Goal: Task Accomplishment & Management: Manage account settings

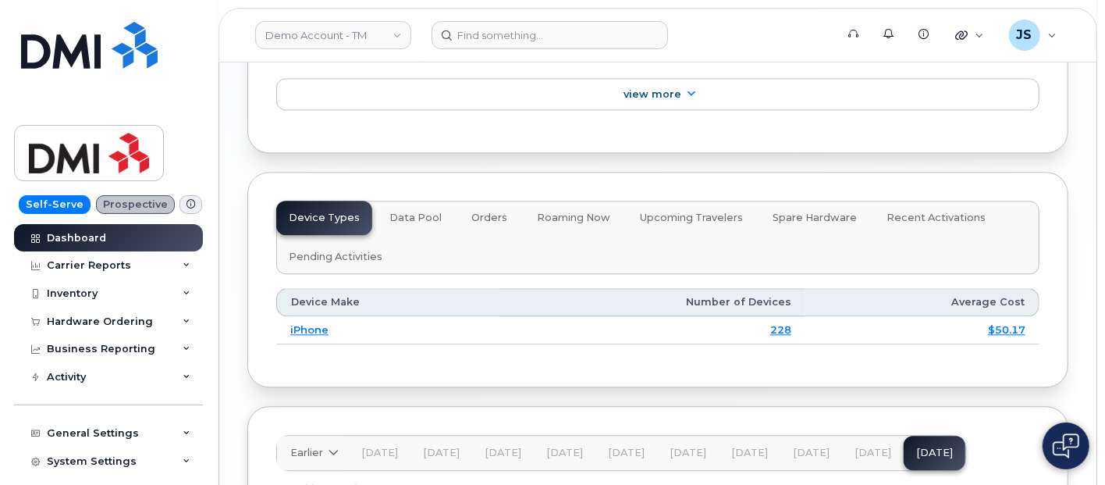
scroll to position [2255, 0]
click at [760, 203] on button "Data Pool" at bounding box center [814, 220] width 109 height 34
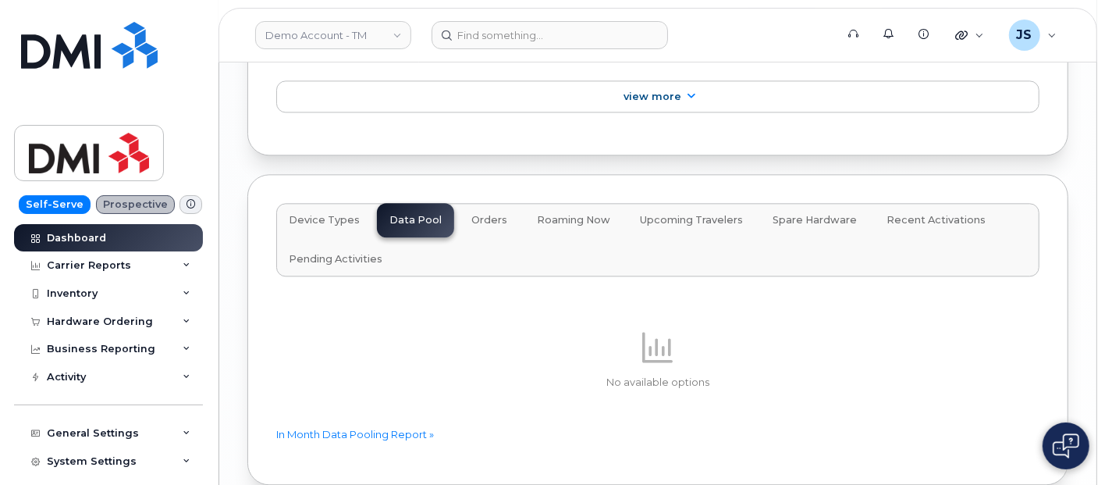
click at [492, 203] on button "Orders" at bounding box center [489, 220] width 61 height 34
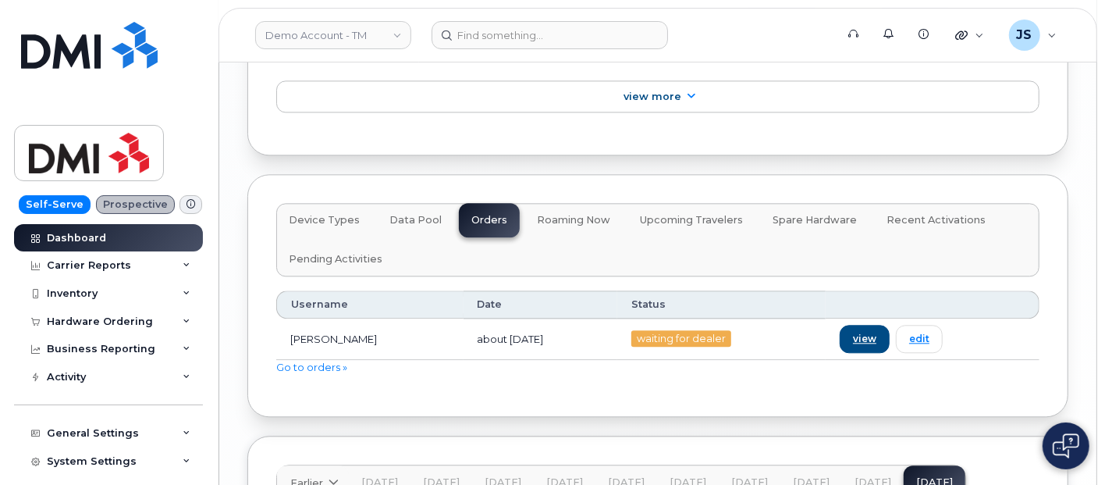
click at [591, 203] on button "Roaming Now" at bounding box center [573, 220] width 98 height 34
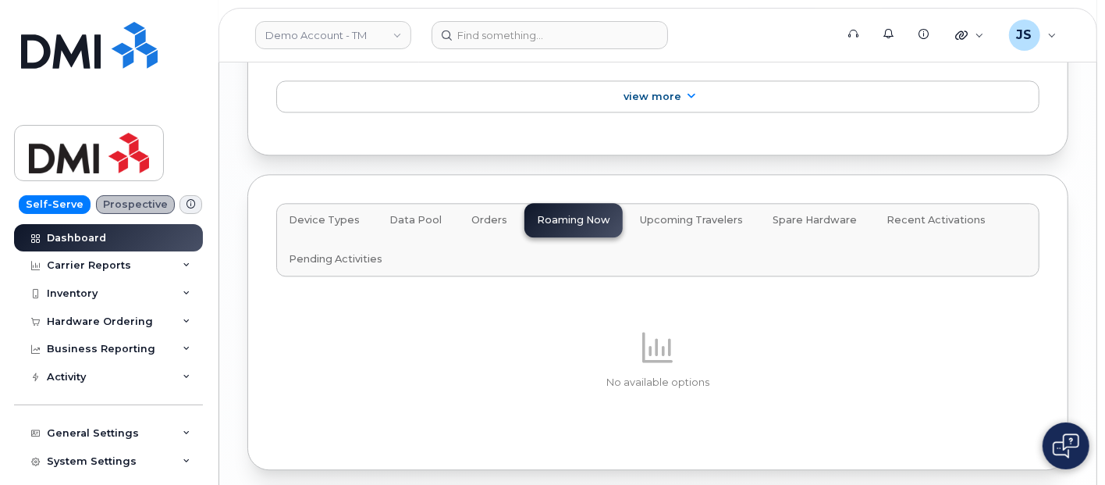
click at [687, 214] on span "Upcoming Travelers" at bounding box center [691, 220] width 103 height 12
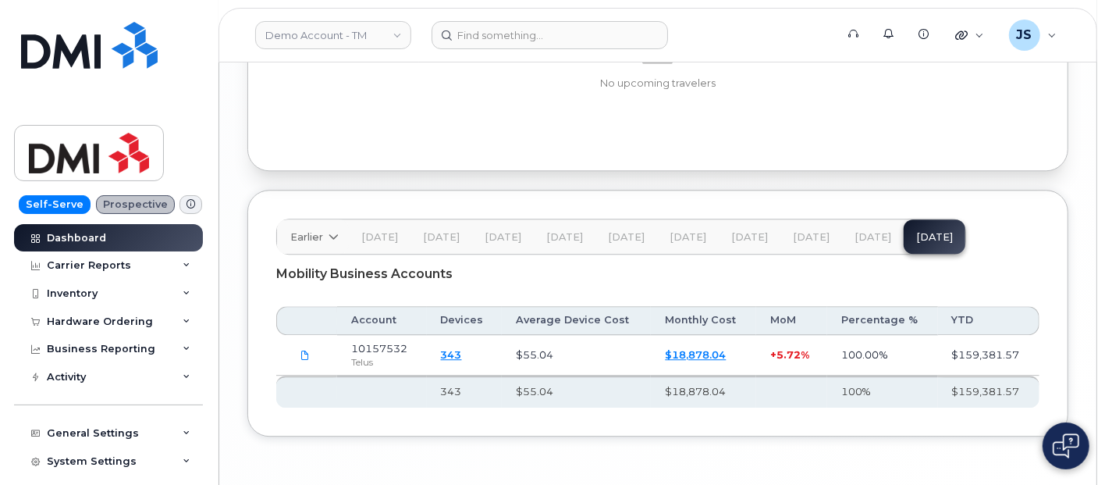
scroll to position [2553, 0]
click at [181, 26] on div "Self-Serve Prospective Dashboard Carrier Reports Monthly Billing Data Daily Dat…" at bounding box center [105, 242] width 211 height 485
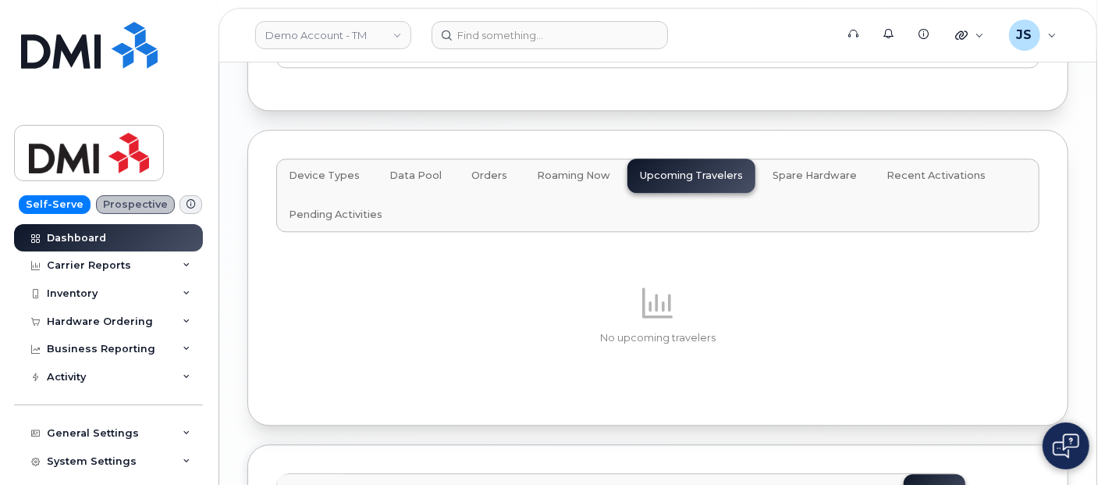
scroll to position [2292, 0]
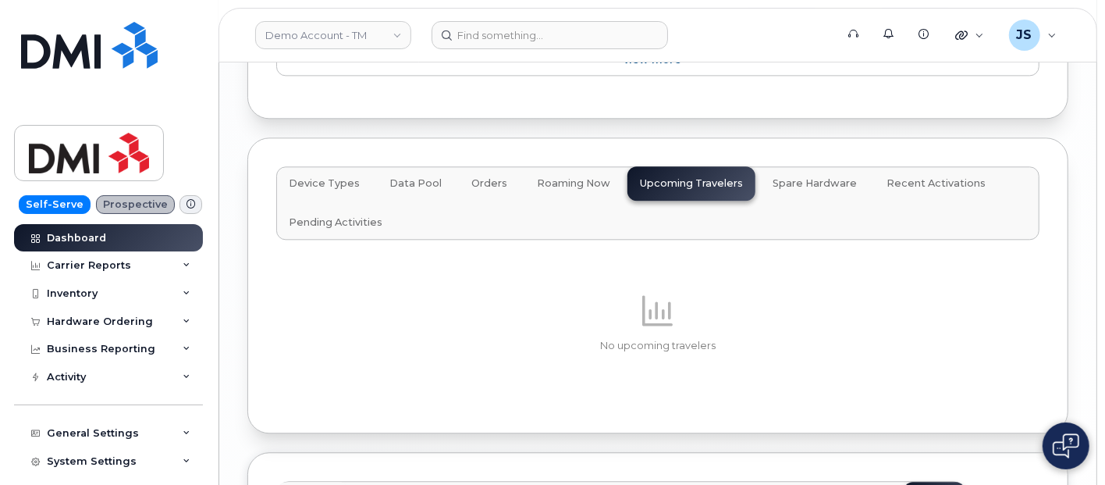
click at [540, 177] on span "Roaming Now" at bounding box center [573, 183] width 73 height 12
click at [540, 166] on div "Device Types Data Pool Orders Roaming Now Upcoming Travelers Spare Hardware Rec…" at bounding box center [657, 202] width 763 height 73
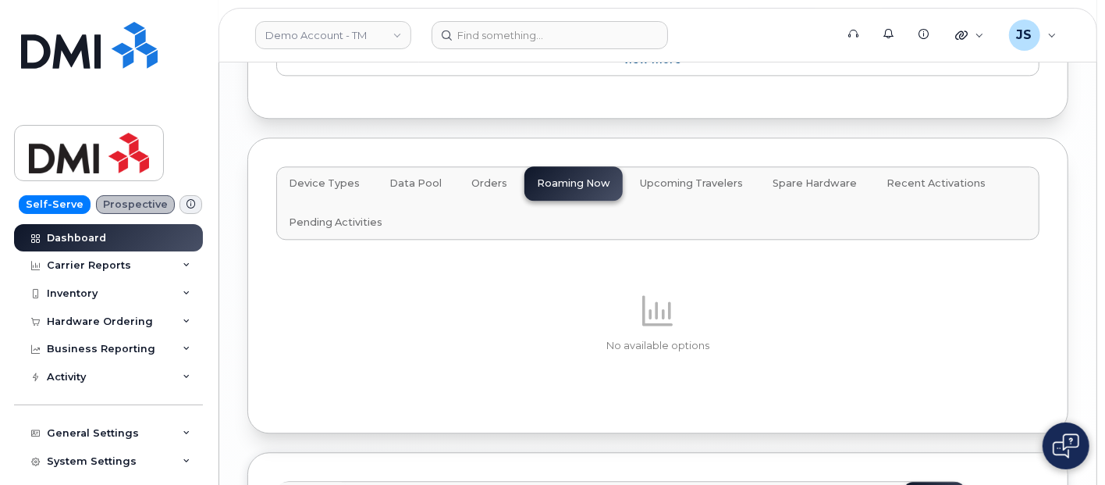
click at [459, 166] on button "Orders" at bounding box center [489, 183] width 61 height 34
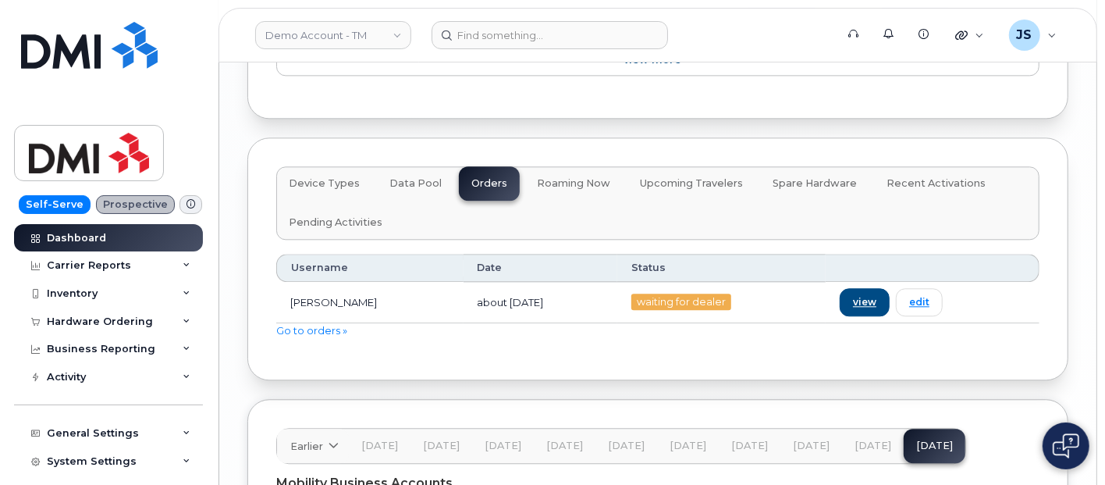
click at [389, 177] on span "Data Pool" at bounding box center [415, 183] width 52 height 12
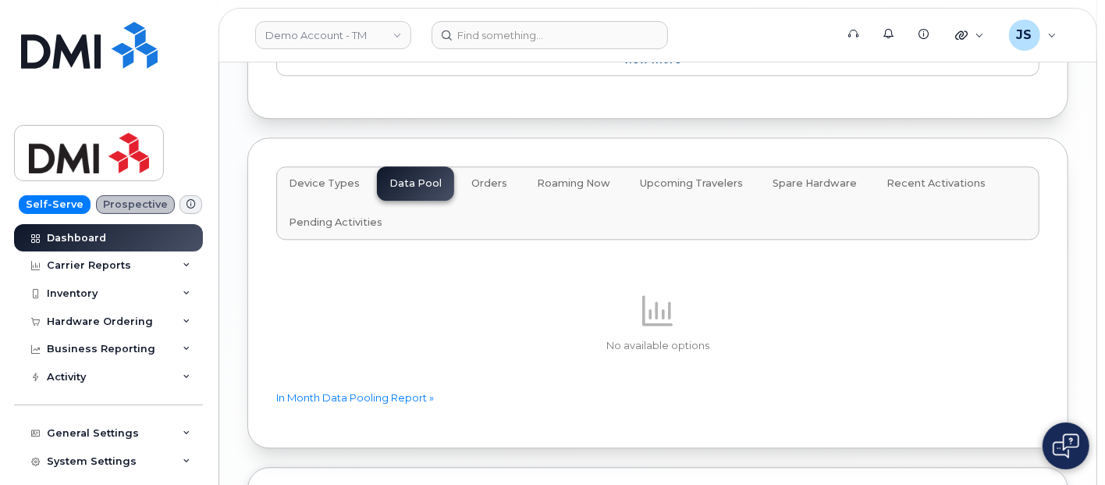
click at [459, 166] on button "Device Types" at bounding box center [489, 183] width 61 height 34
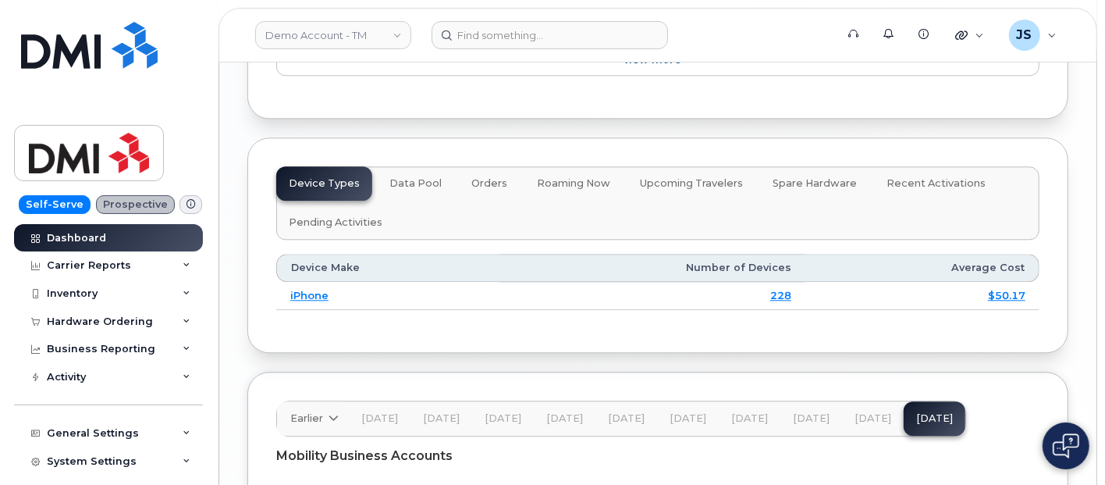
click at [798, 177] on span "Spare Hardware" at bounding box center [815, 183] width 84 height 12
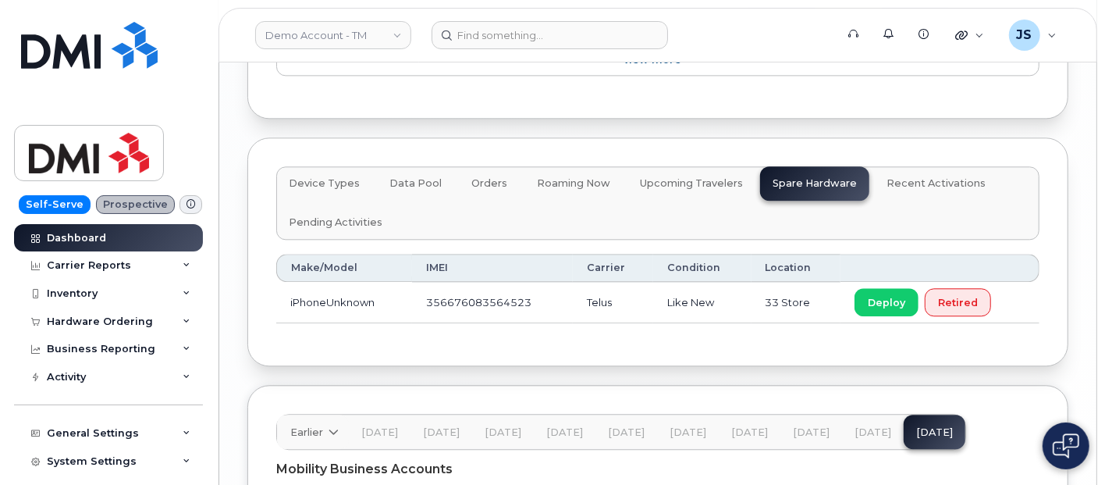
click at [189, 175] on div "Self-Serve Prospective Dashboard Carrier Reports Monthly Billing Data Daily Dat…" at bounding box center [105, 242] width 211 height 485
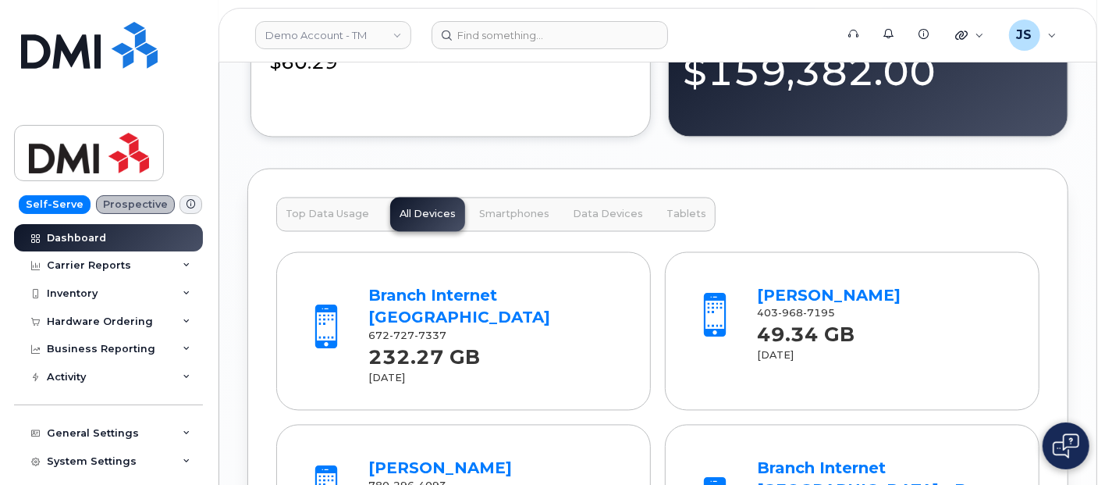
scroll to position [1865, 0]
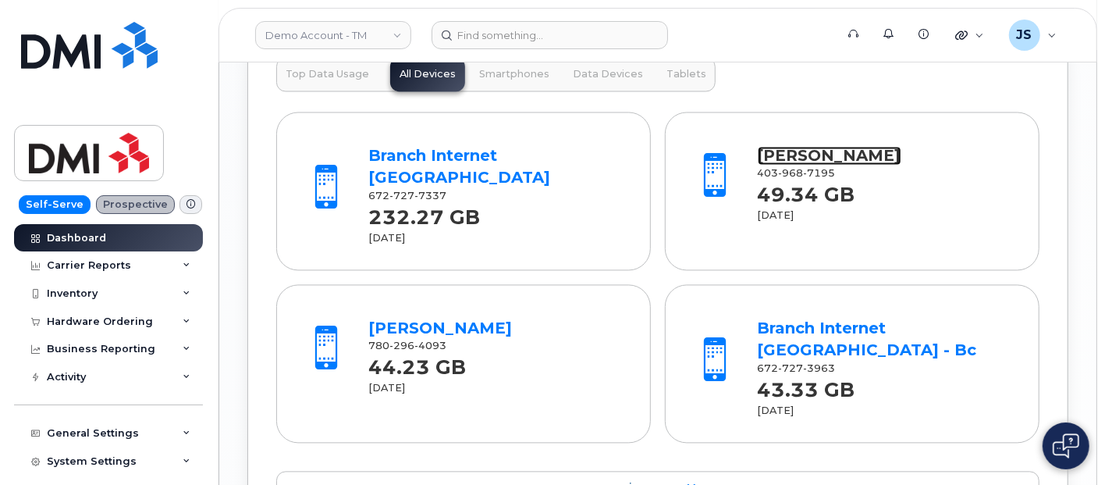
click at [832, 148] on link "[PERSON_NAME]" at bounding box center [830, 155] width 144 height 19
click at [73, 267] on div "Carrier Reports" at bounding box center [89, 265] width 84 height 12
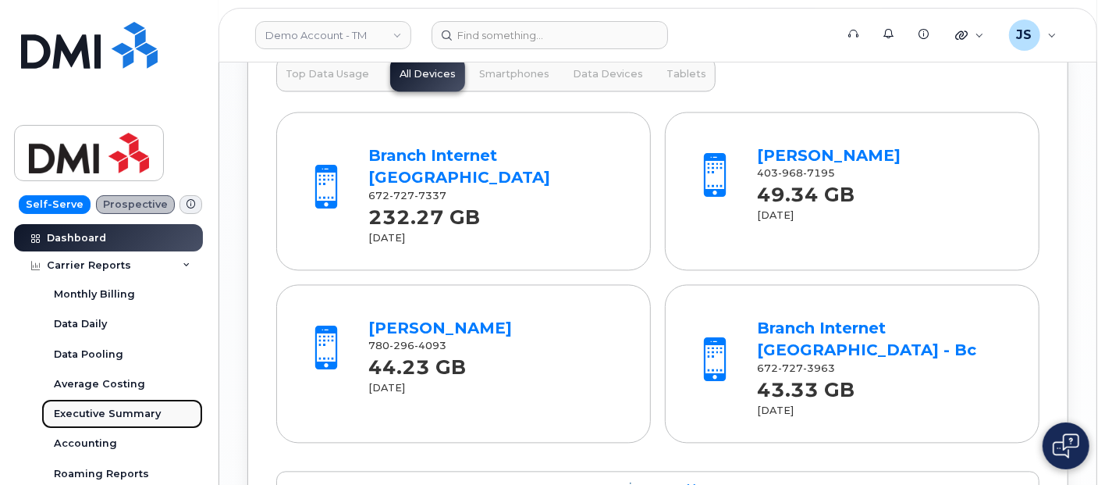
click at [83, 416] on div "Executive Summary" at bounding box center [107, 414] width 107 height 14
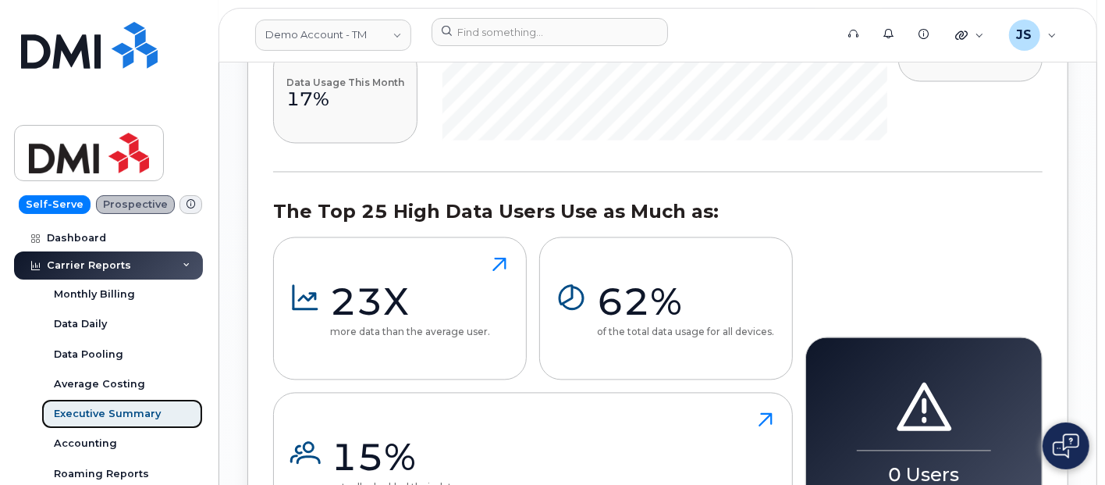
scroll to position [1833, 0]
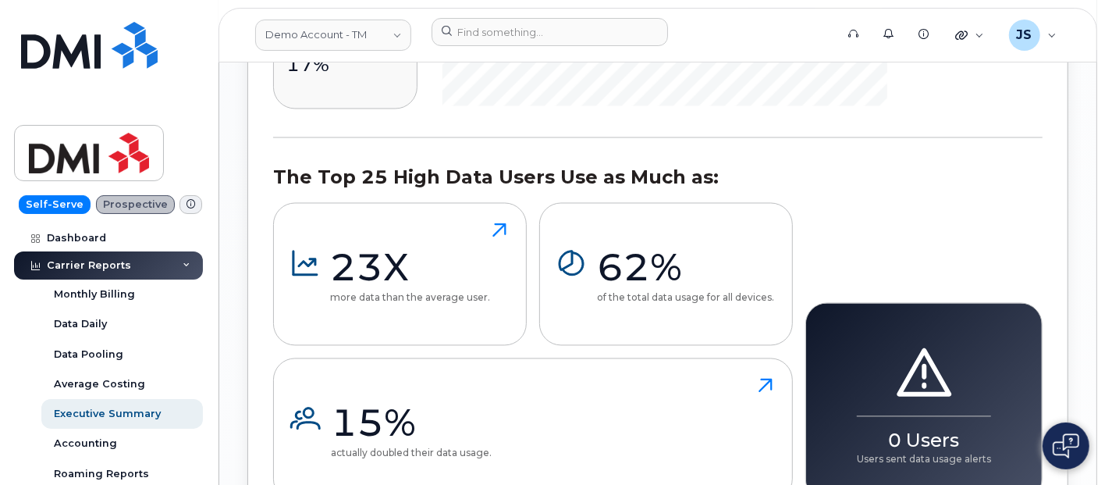
drag, startPoint x: 412, startPoint y: 241, endPoint x: 314, endPoint y: 172, distance: 119.3
click at [314, 172] on h3 "The Top 25 High Data Users Use as Much as:" at bounding box center [533, 177] width 520 height 23
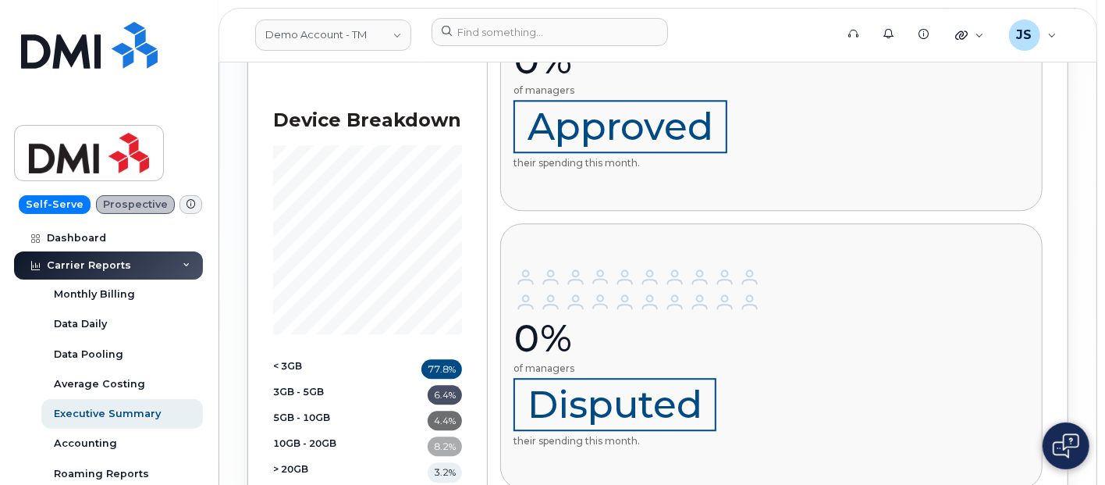
scroll to position [2543, 0]
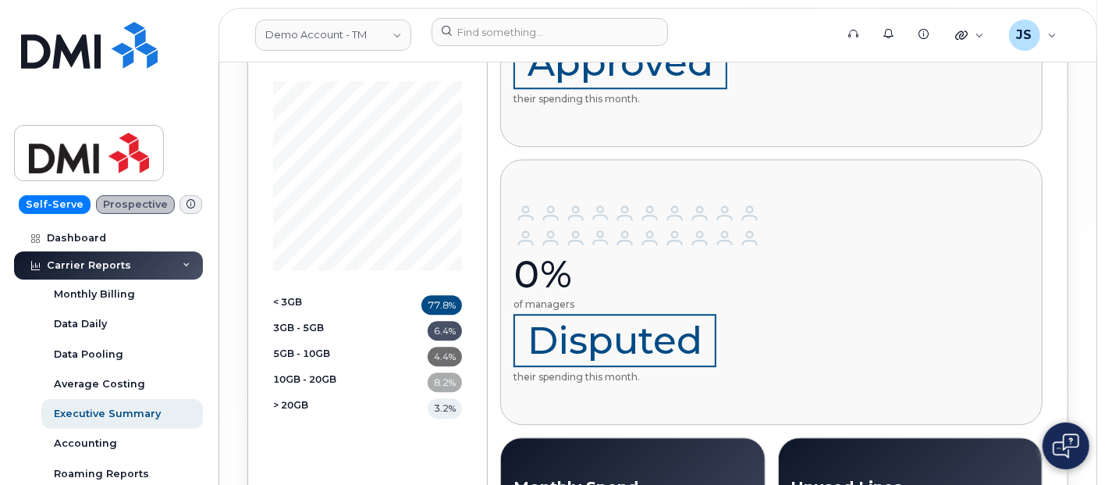
drag, startPoint x: 304, startPoint y: 194, endPoint x: 130, endPoint y: 262, distance: 187.1
click at [130, 262] on div "Carrier Reports" at bounding box center [108, 265] width 189 height 28
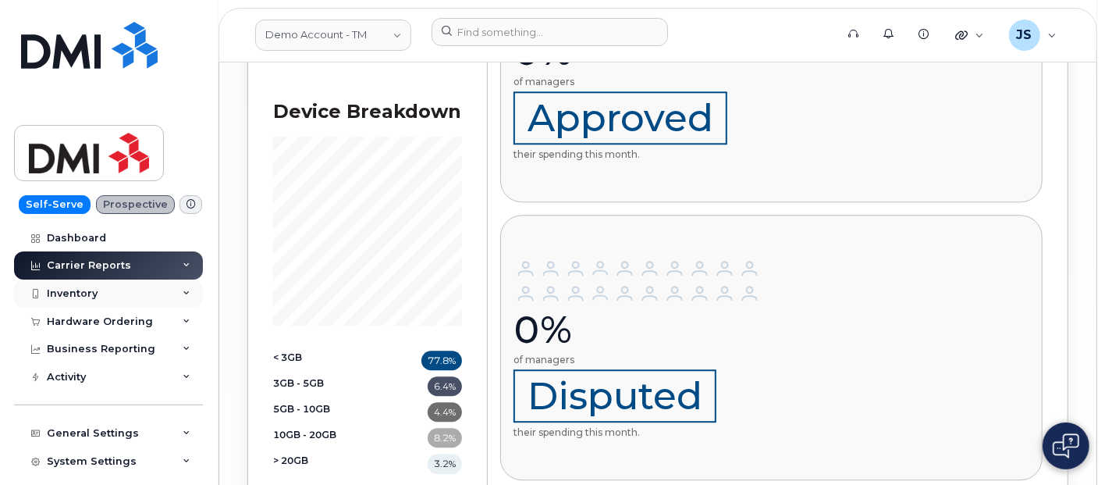
scroll to position [2489, 0]
click at [115, 309] on div "Hardware Ordering" at bounding box center [108, 321] width 189 height 28
click at [113, 325] on div "Hardware Ordering" at bounding box center [100, 321] width 106 height 12
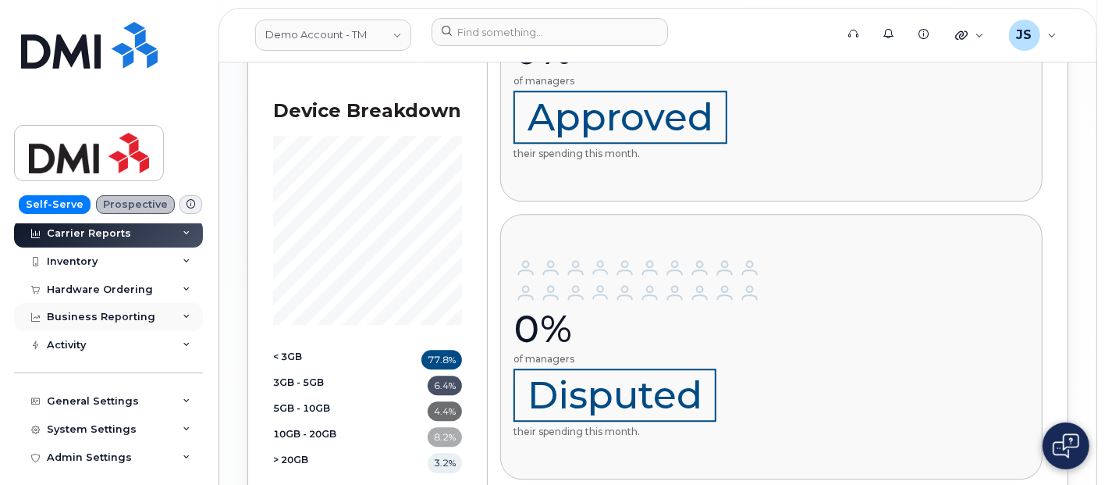
scroll to position [31, 0]
click at [123, 348] on div "Activity" at bounding box center [108, 346] width 189 height 28
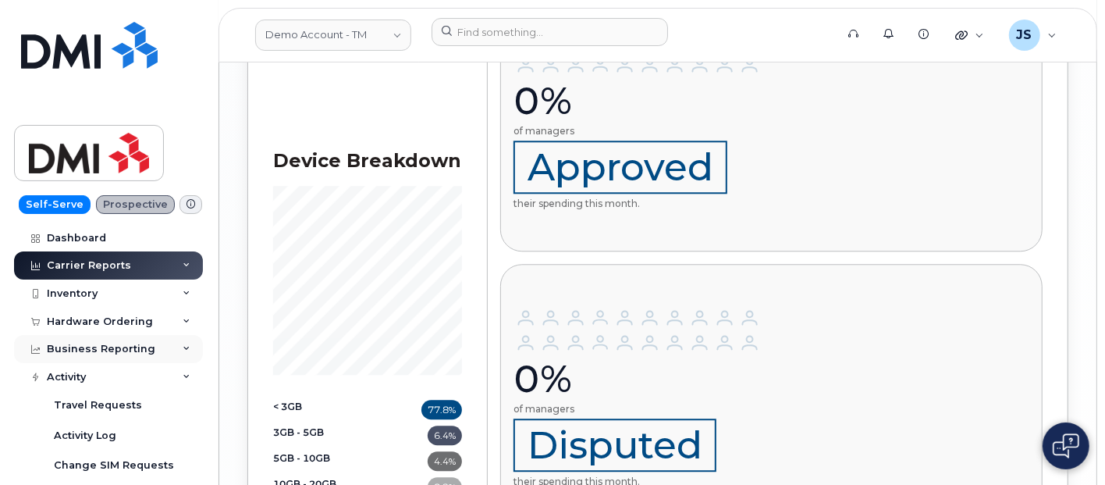
scroll to position [2439, 0]
click at [119, 284] on div "Inventory" at bounding box center [108, 293] width 189 height 28
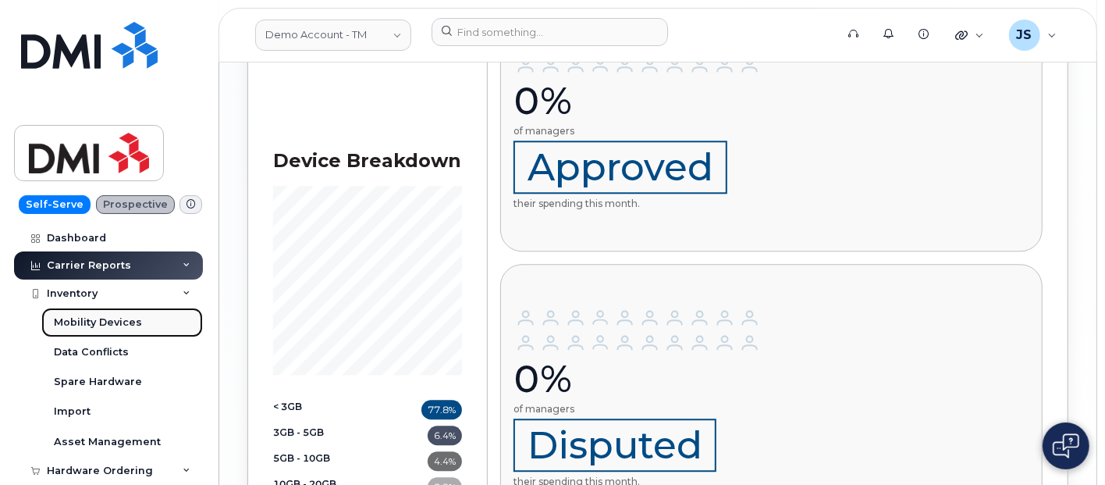
click at [104, 326] on div "Mobility Devices" at bounding box center [98, 322] width 88 height 14
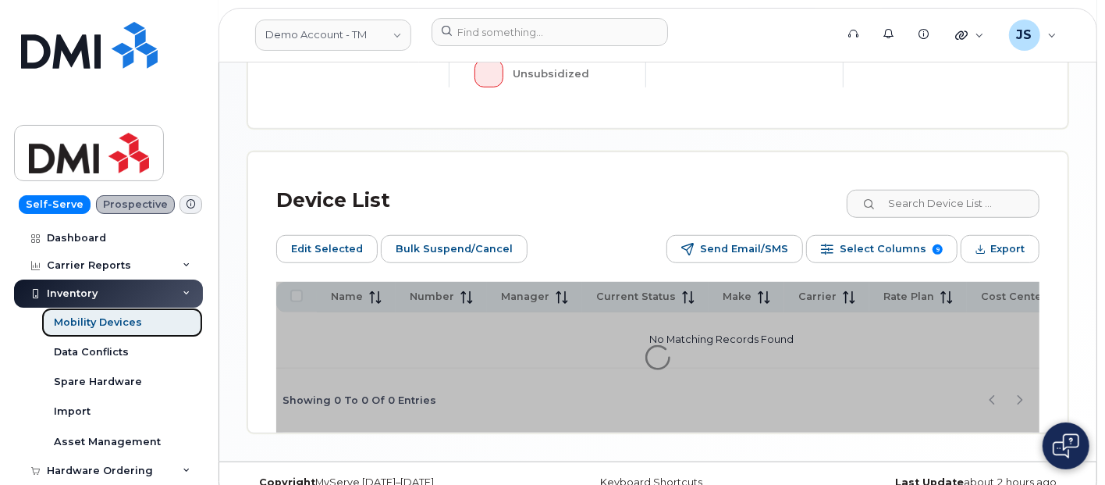
scroll to position [647, 0]
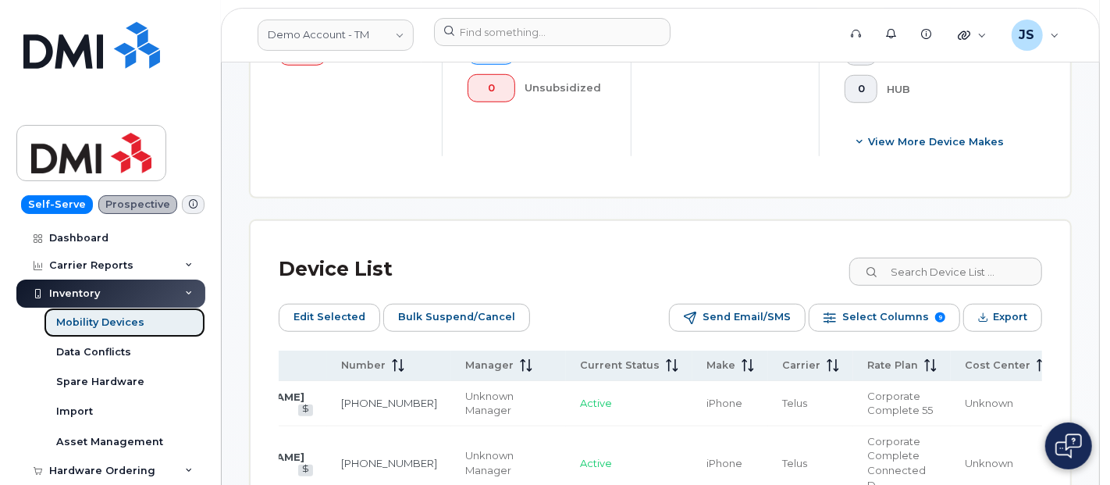
scroll to position [669, 0]
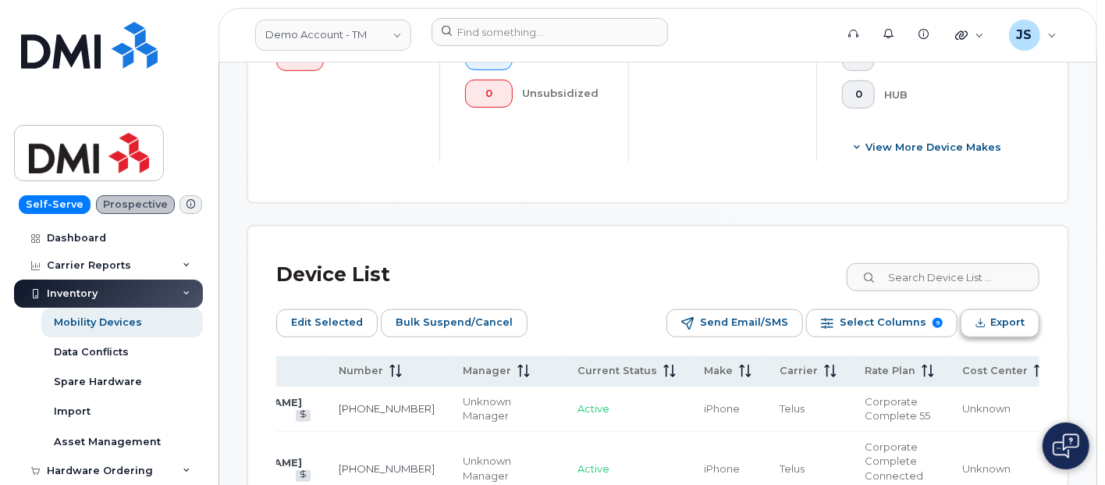
click at [986, 309] on button "Export" at bounding box center [1000, 323] width 79 height 28
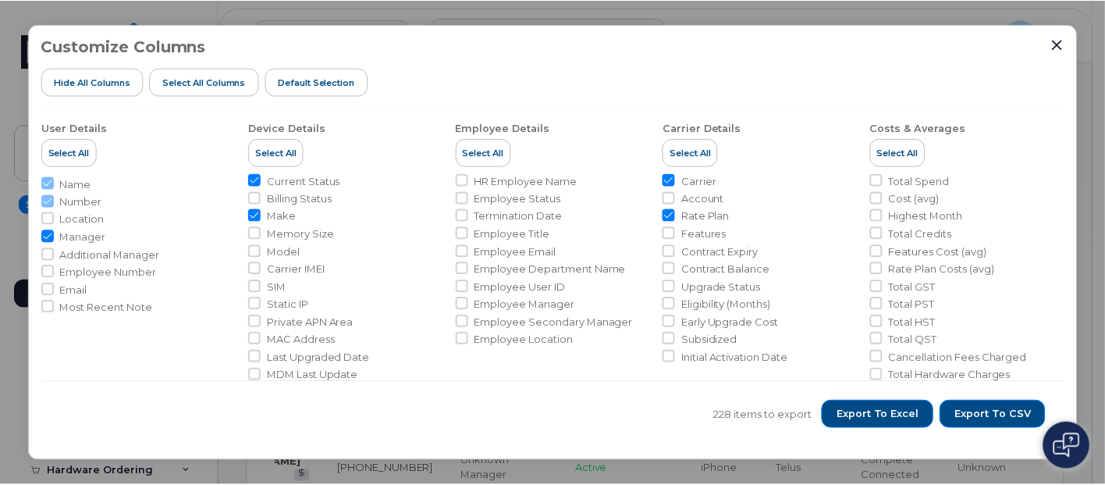
scroll to position [1, 0]
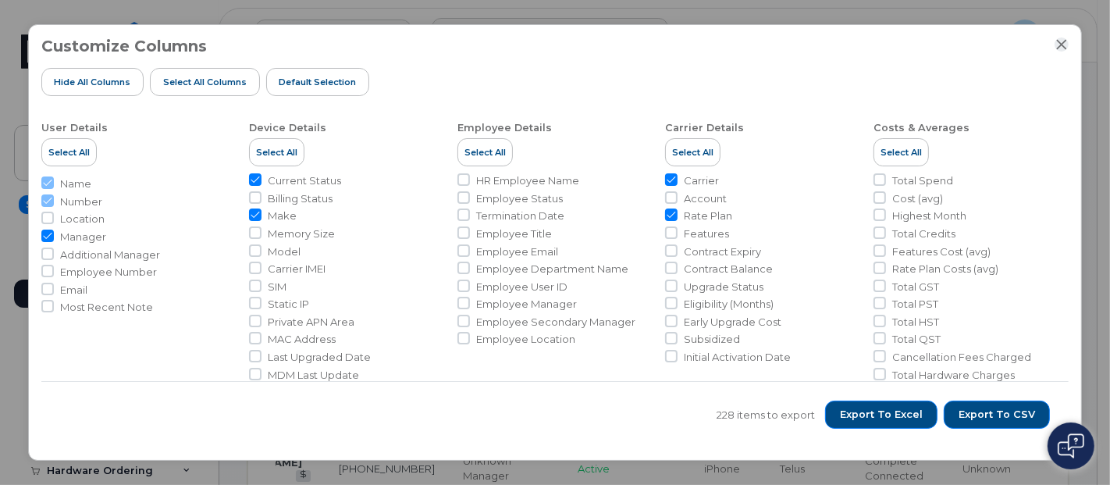
click at [1061, 41] on icon "Close" at bounding box center [1061, 44] width 12 height 12
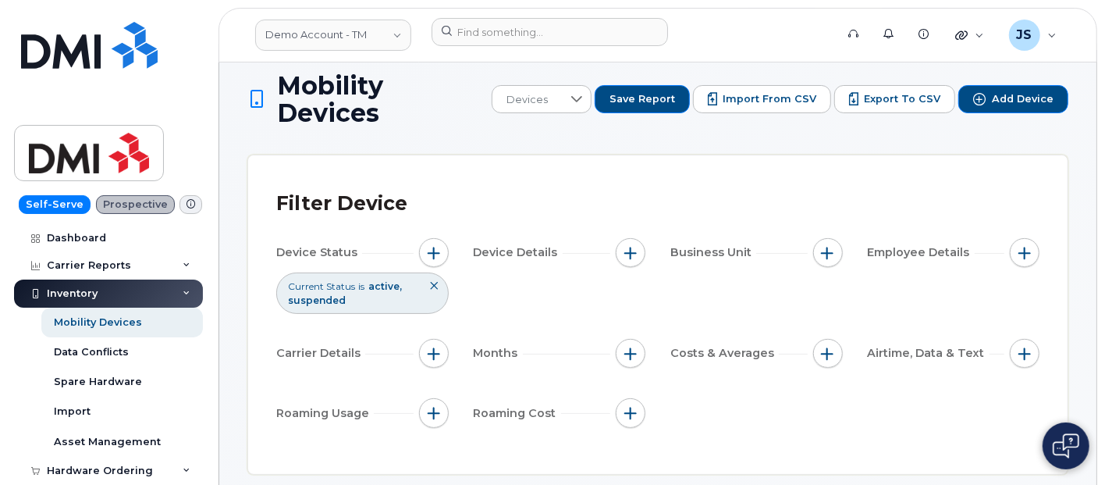
scroll to position [0, 0]
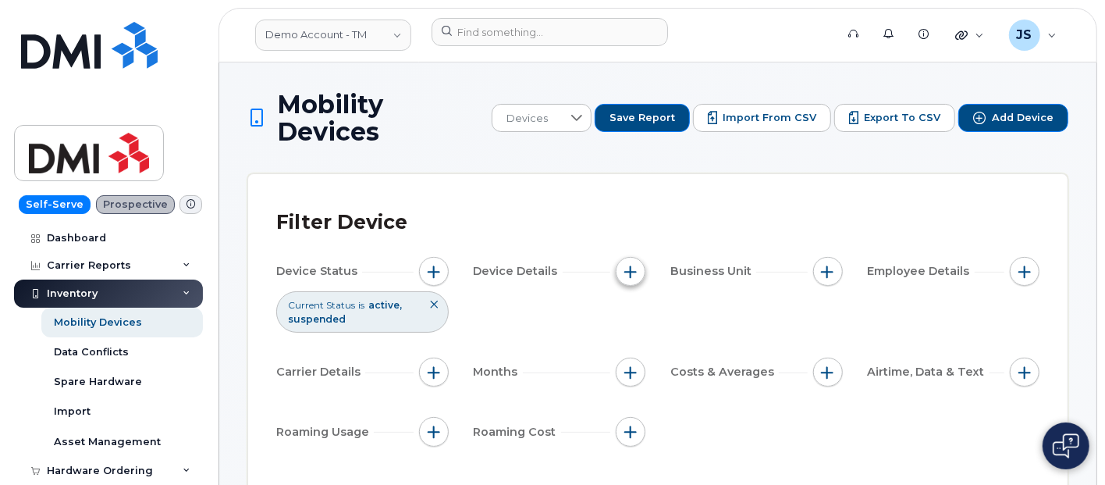
click at [633, 257] on button "button" at bounding box center [631, 272] width 30 height 30
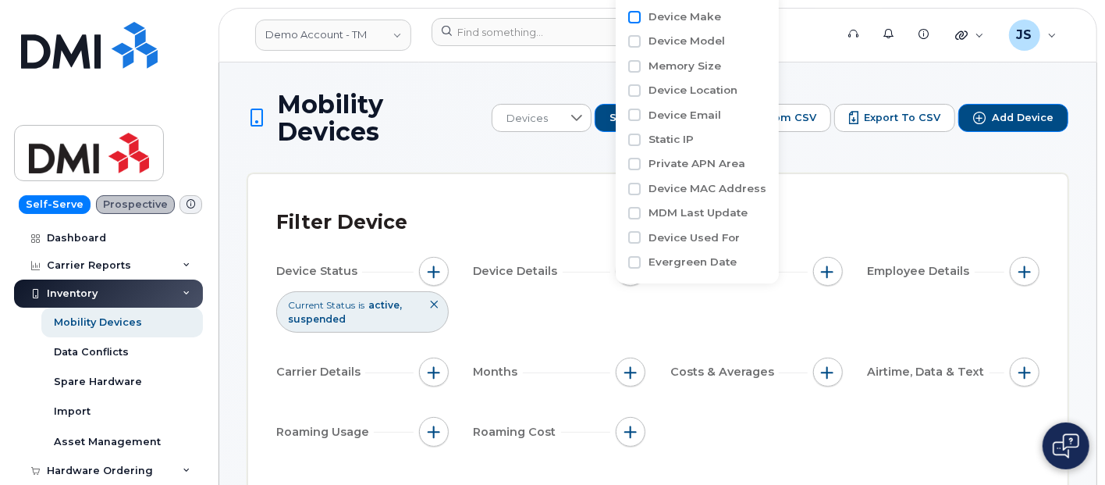
click at [637, 14] on input "Device Make" at bounding box center [634, 17] width 12 height 12
checkbox input "true"
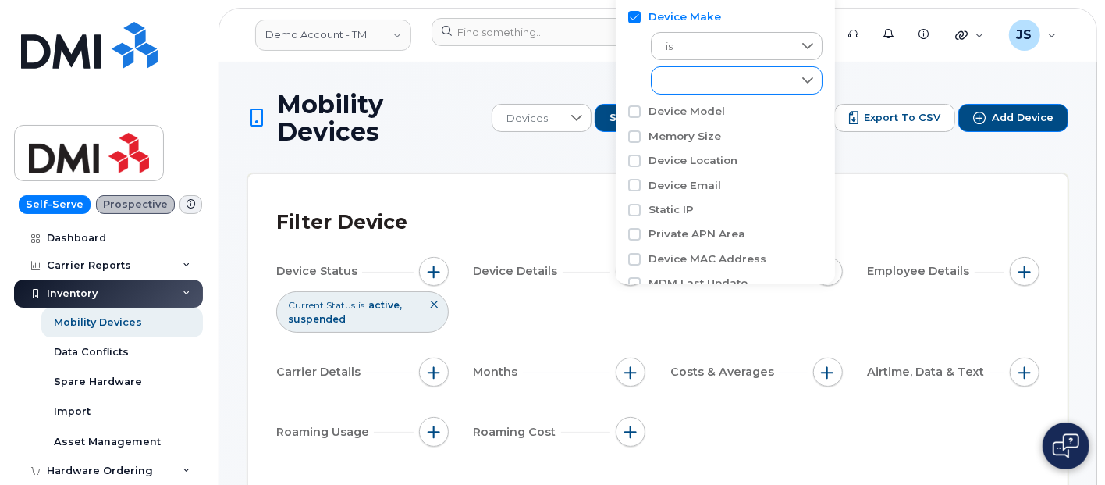
click at [688, 79] on div "empty" at bounding box center [722, 80] width 140 height 27
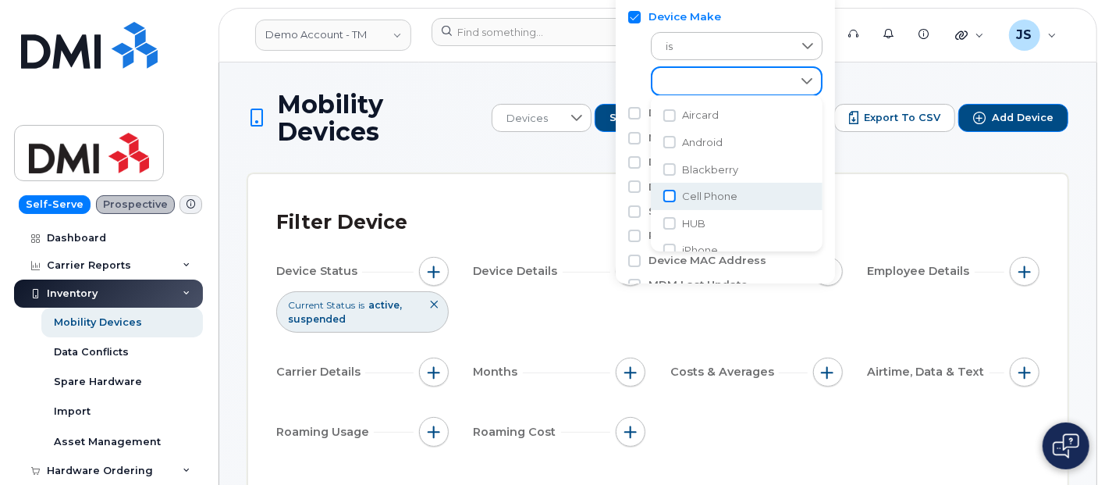
click at [669, 199] on input "Cell Phone" at bounding box center [669, 196] width 12 height 12
checkbox input "true"
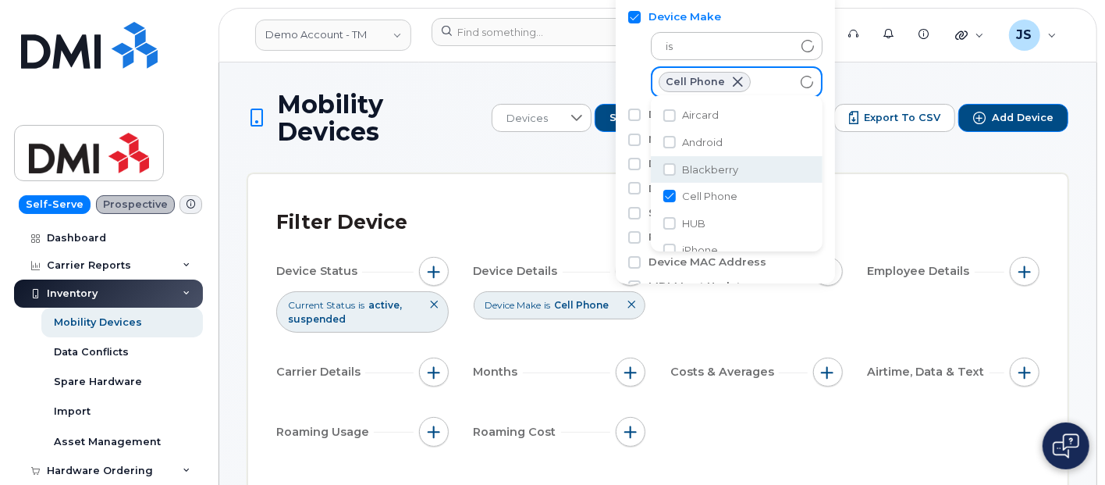
scroll to position [0, 101]
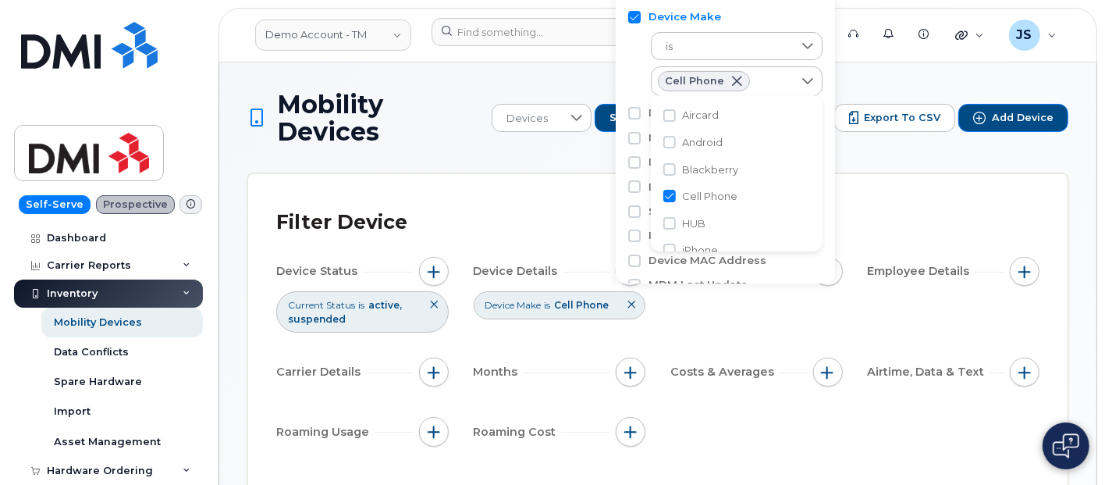
click at [670, 149] on li "Android" at bounding box center [737, 142] width 172 height 27
checkbox input "true"
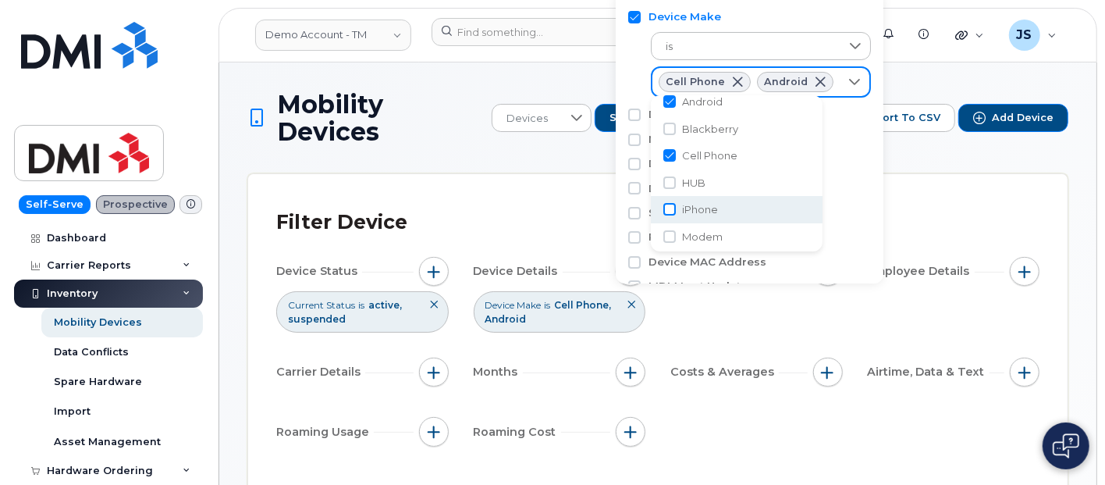
scroll to position [40, 0]
click at [670, 219] on li "iPhone" at bounding box center [737, 210] width 172 height 27
checkbox input "true"
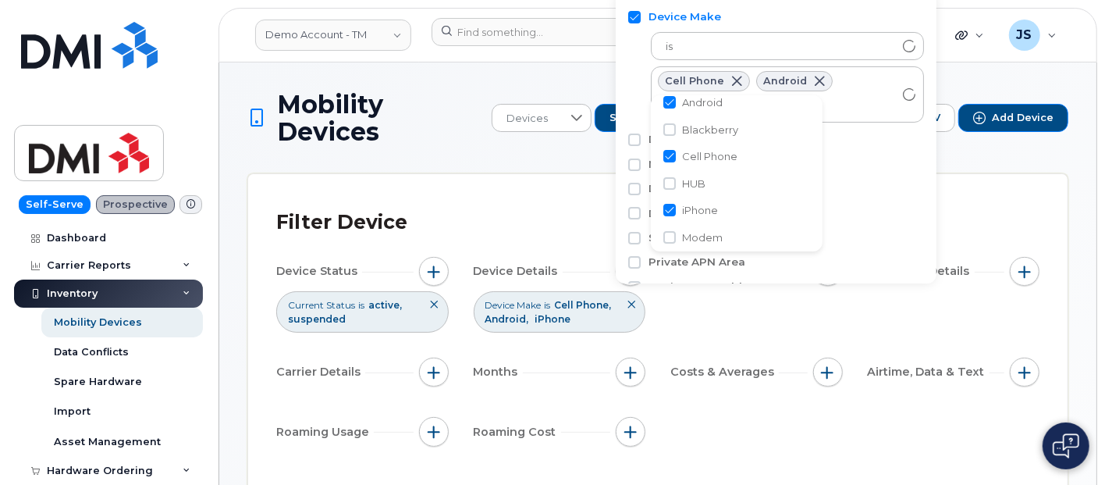
click at [812, 407] on div "Device Status Current Status is active suspended Device Details Device Make is …" at bounding box center [657, 354] width 763 height 195
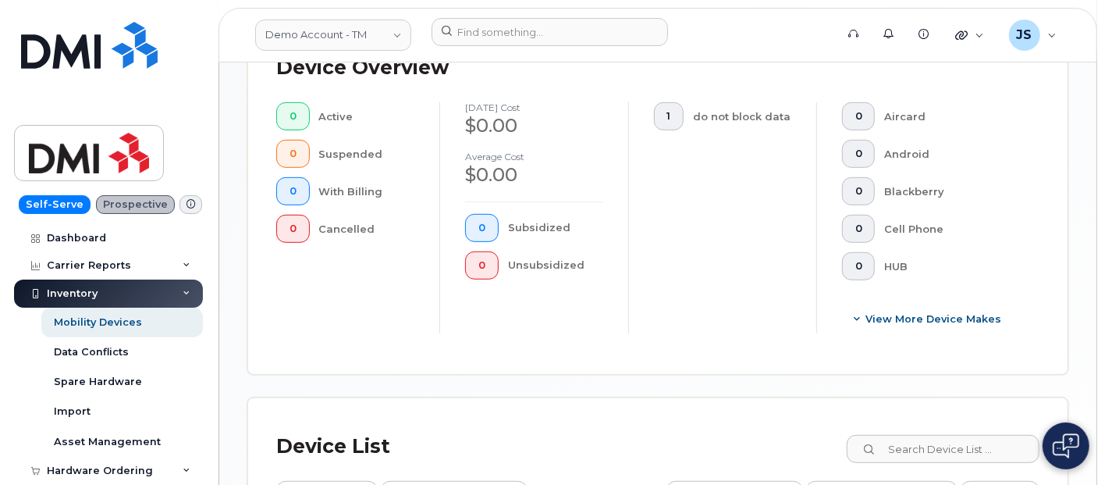
scroll to position [532, 0]
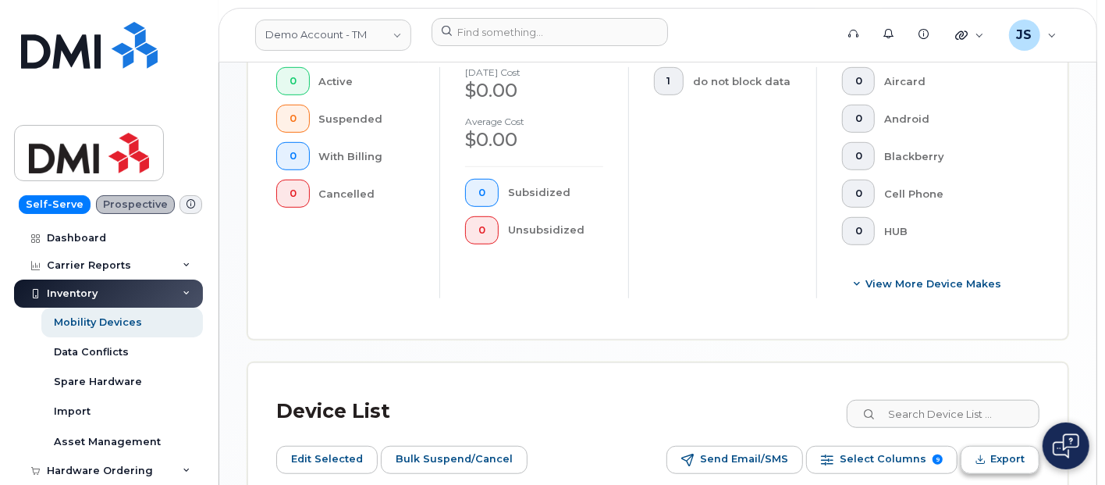
drag, startPoint x: 872, startPoint y: 386, endPoint x: 982, endPoint y: 426, distance: 116.3
click at [982, 454] on icon "Export" at bounding box center [980, 459] width 10 height 10
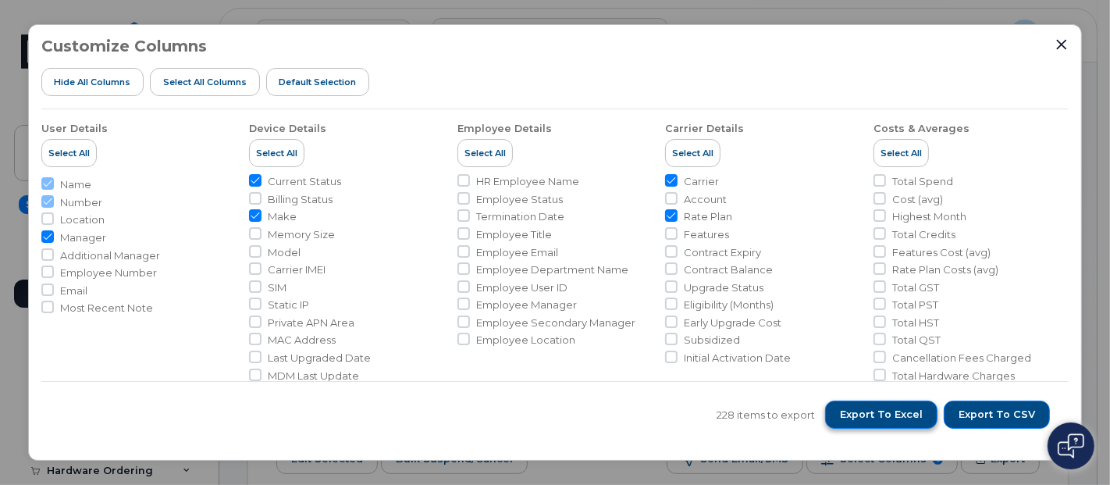
click at [903, 414] on span "Export to Excel" at bounding box center [881, 414] width 83 height 14
click at [957, 419] on button "Export to CSV" at bounding box center [996, 414] width 106 height 28
click at [1068, 48] on div at bounding box center [1061, 44] width 14 height 14
click at [1065, 48] on icon "Close" at bounding box center [1061, 44] width 12 height 12
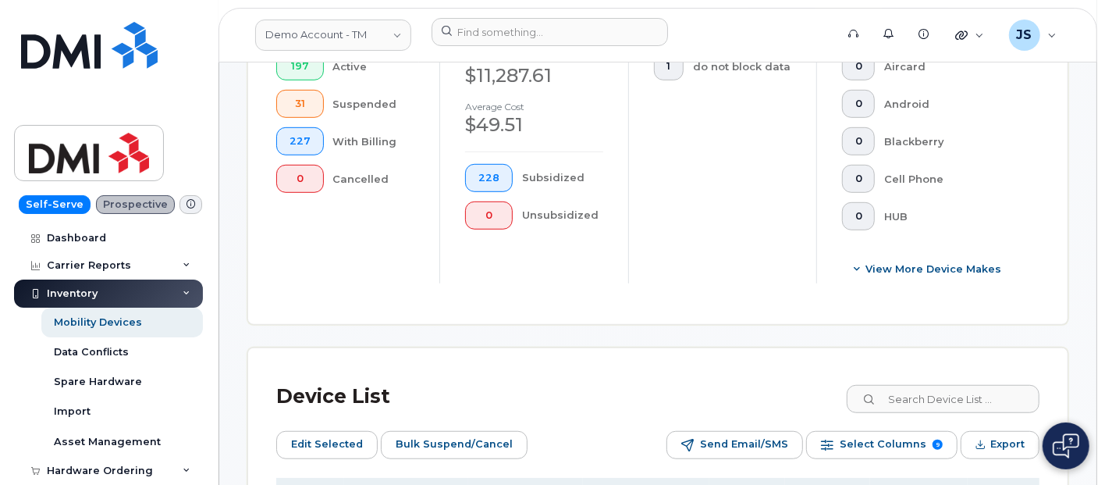
scroll to position [546, 0]
click at [93, 382] on div "Spare Hardware" at bounding box center [98, 382] width 88 height 14
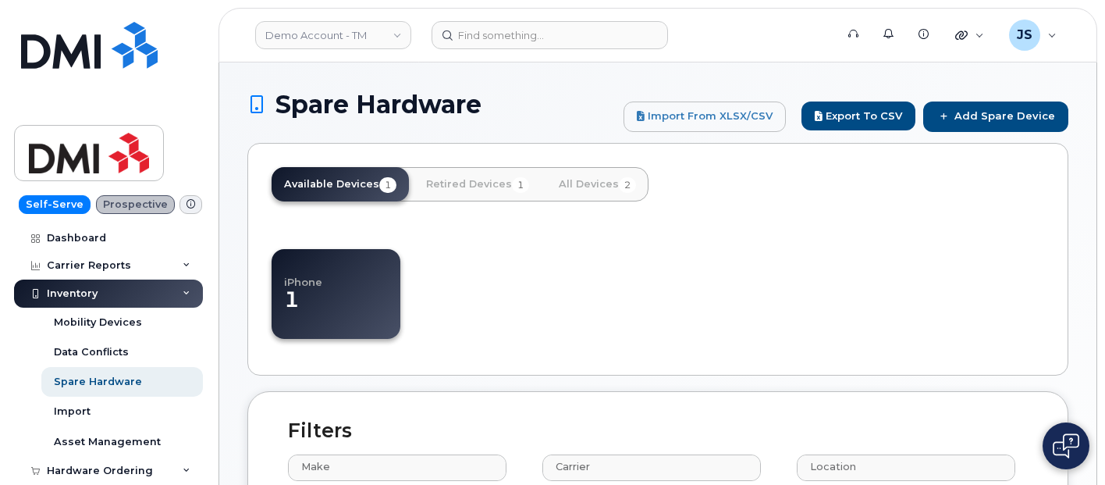
select select
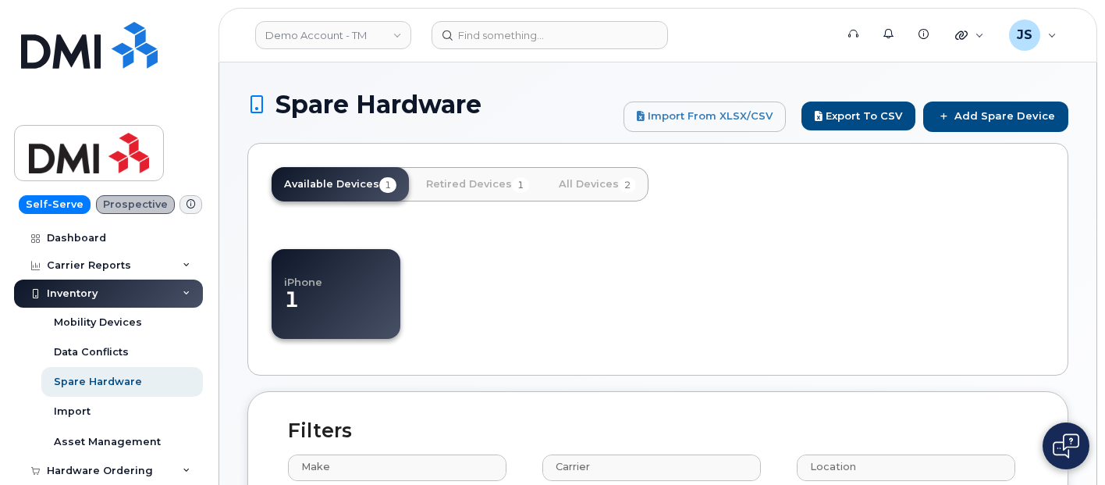
select select
click at [947, 118] on icon at bounding box center [944, 116] width 11 height 9
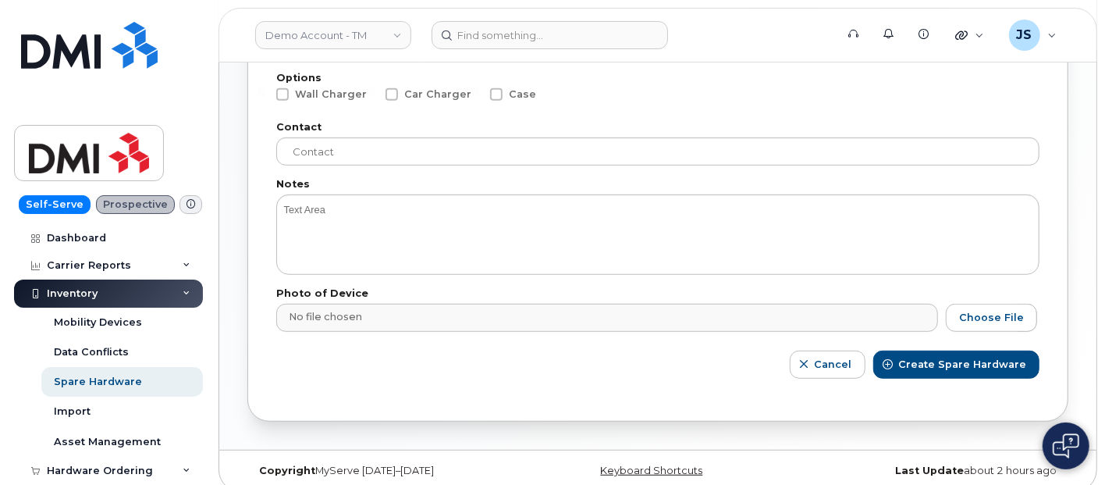
scroll to position [468, 0]
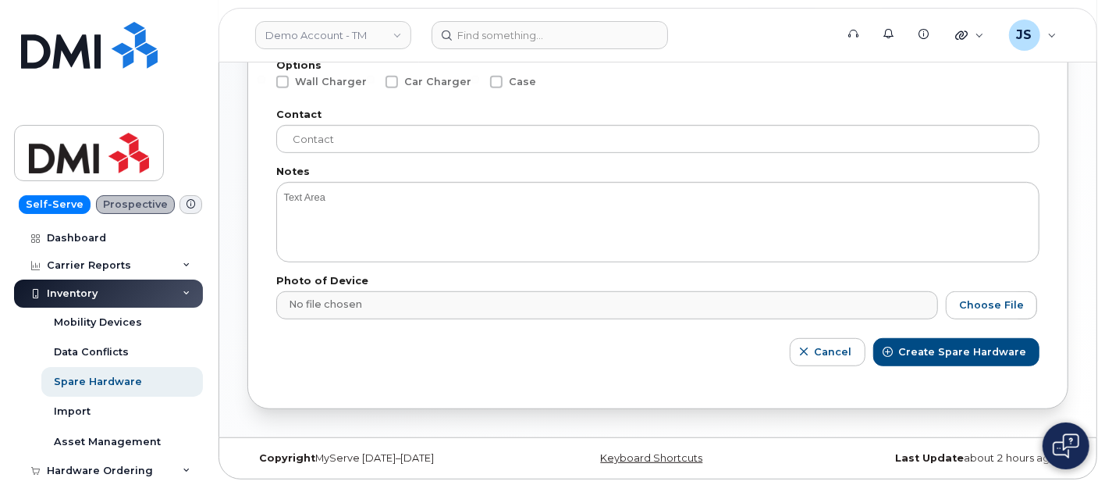
click at [760, 359] on div "Cancel Create Spare Hardware" at bounding box center [657, 352] width 763 height 28
click at [813, 361] on button "Cancel" at bounding box center [828, 352] width 76 height 28
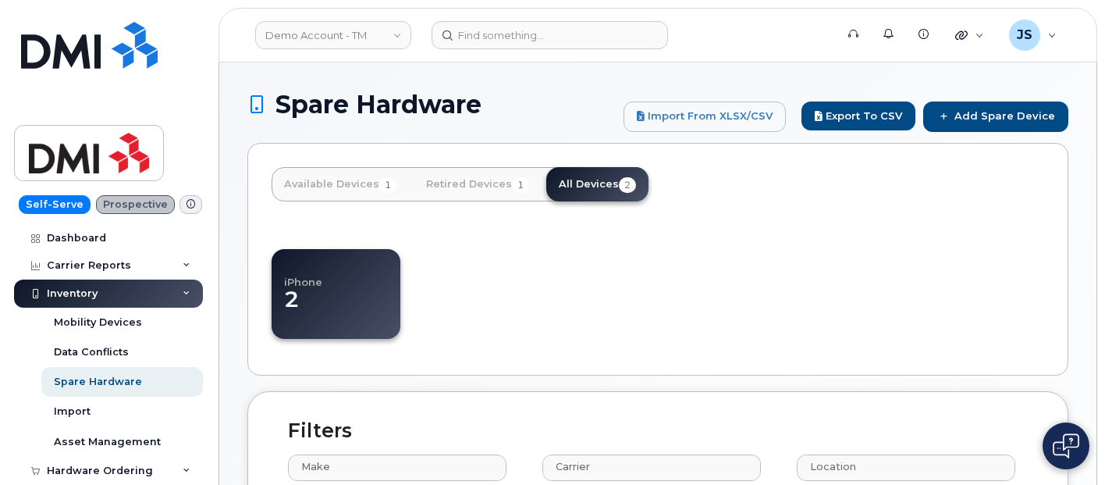
select select
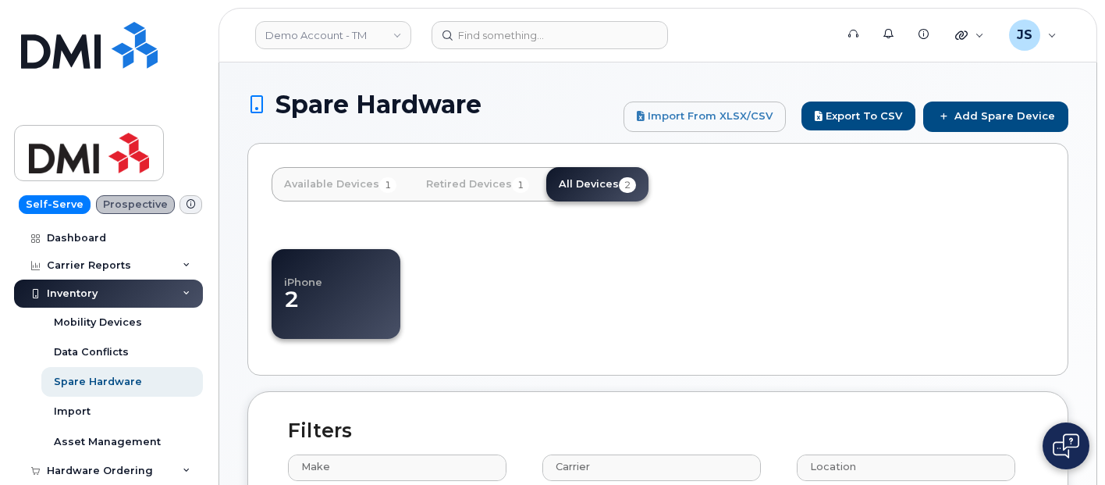
select select
click at [88, 241] on div "Dashboard" at bounding box center [76, 238] width 59 height 12
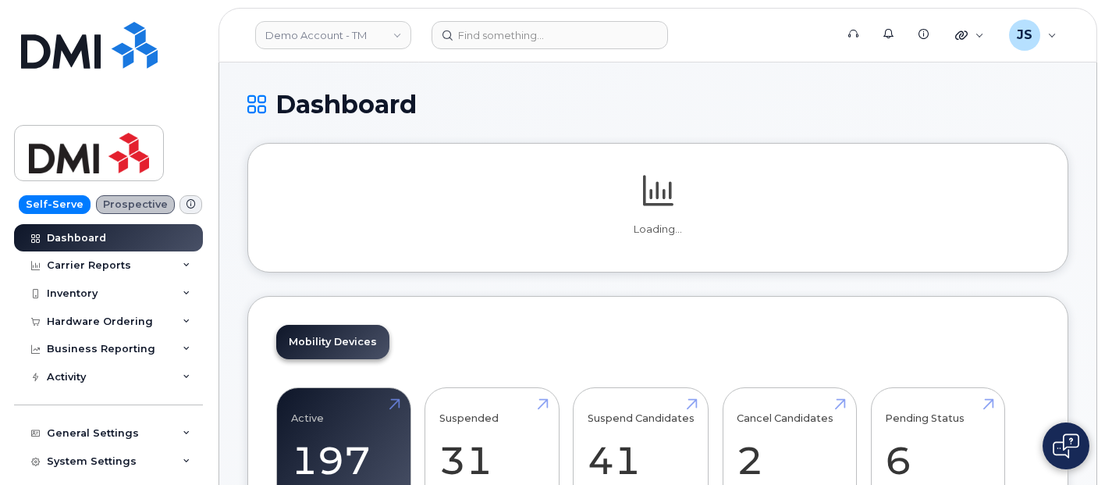
scroll to position [260, 0]
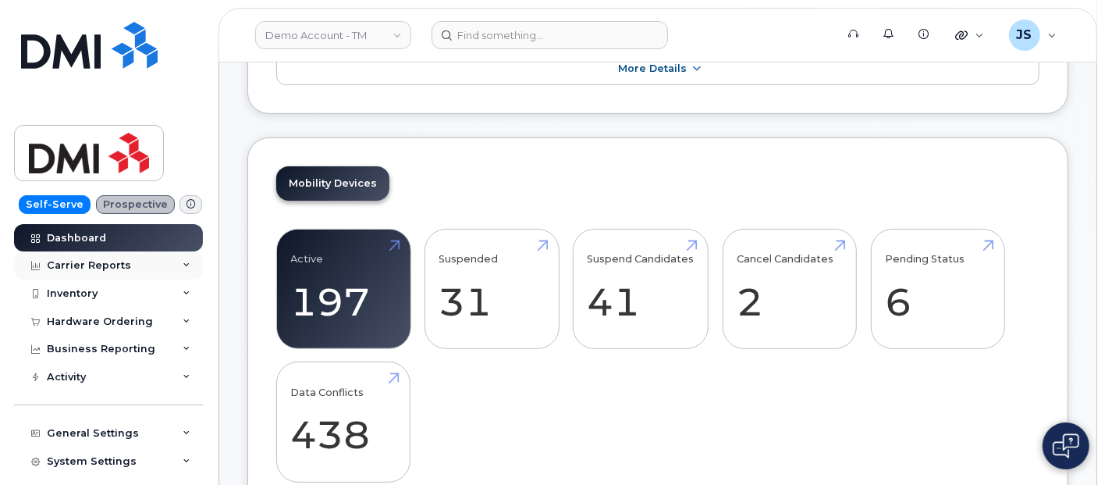
click at [115, 271] on div "Carrier Reports" at bounding box center [89, 265] width 84 height 12
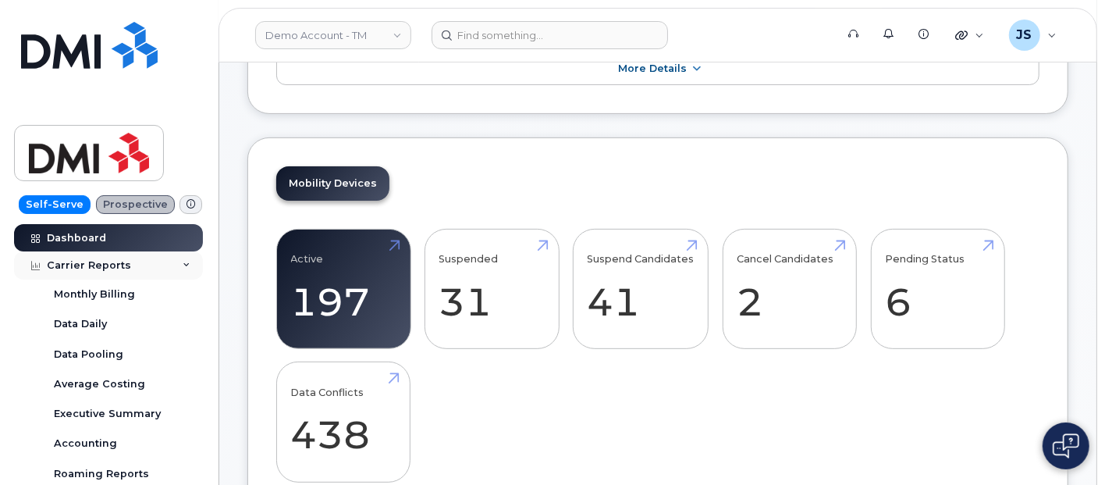
click at [115, 270] on div "Carrier Reports" at bounding box center [89, 265] width 84 height 12
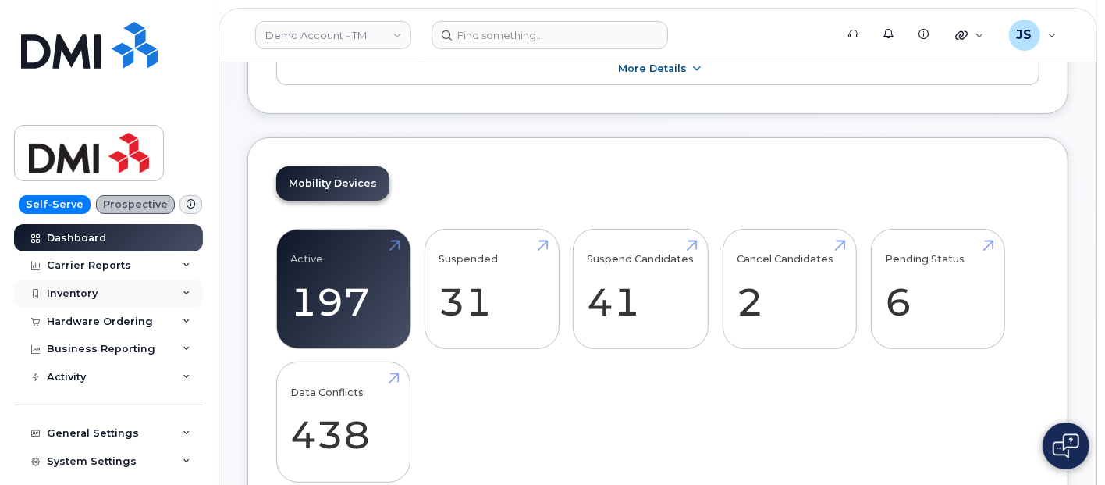
click at [126, 284] on div "Inventory" at bounding box center [108, 293] width 189 height 28
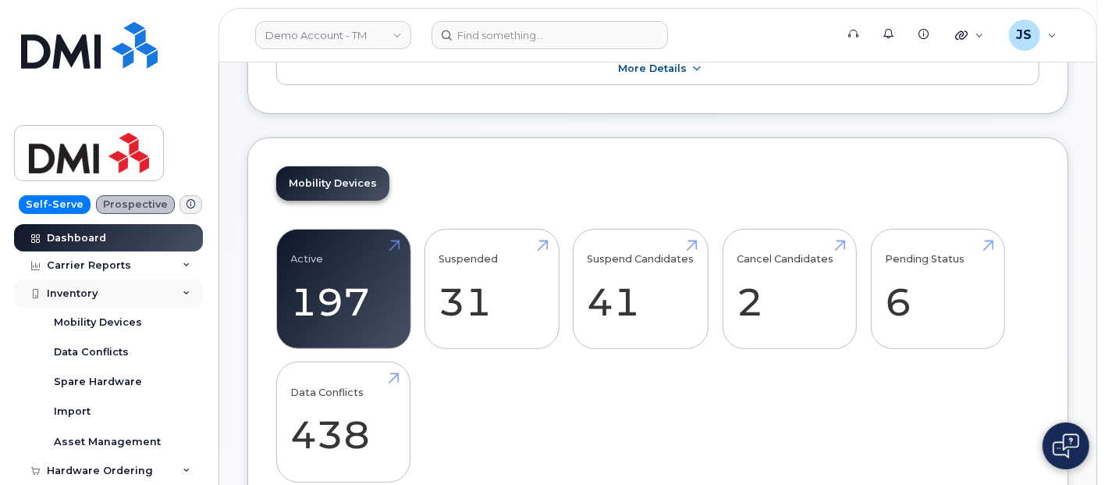
click at [126, 284] on div "Inventory" at bounding box center [108, 293] width 189 height 28
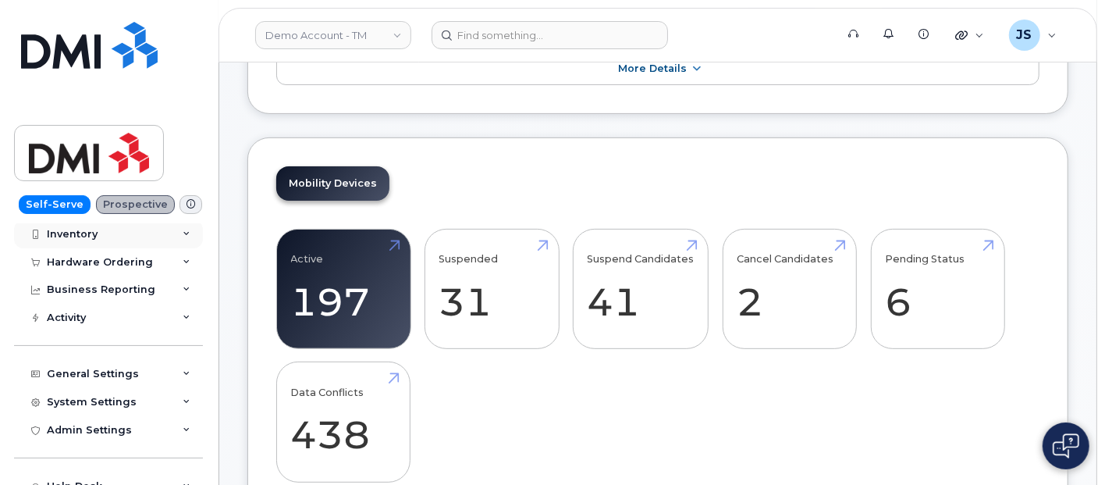
scroll to position [87, 0]
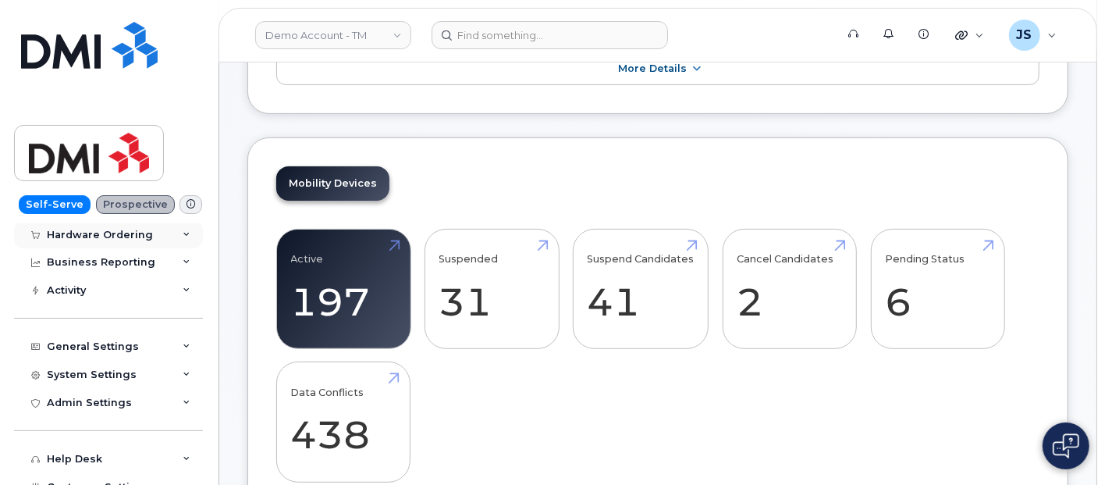
click at [119, 239] on div "Hardware Ordering" at bounding box center [100, 235] width 106 height 12
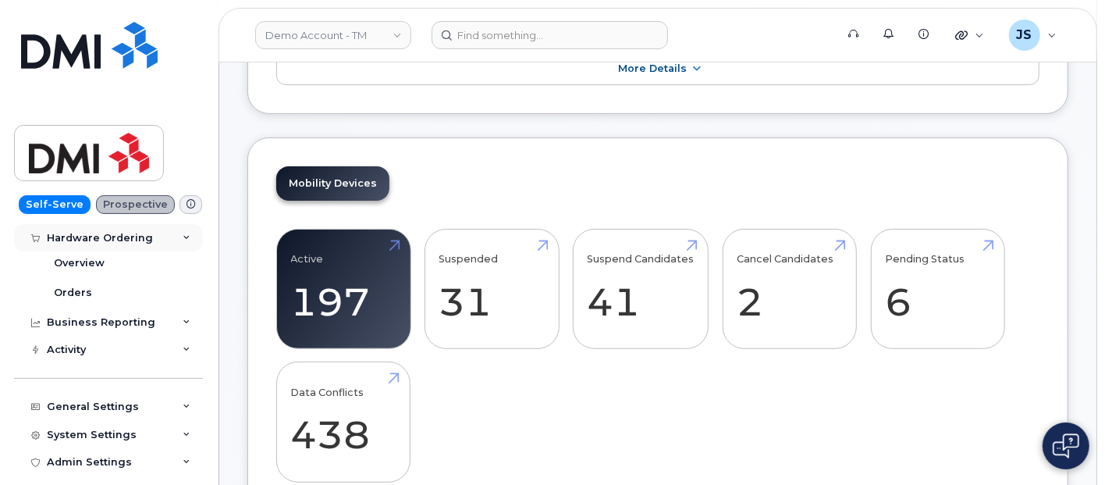
click at [114, 243] on div "Hardware Ordering" at bounding box center [100, 238] width 106 height 12
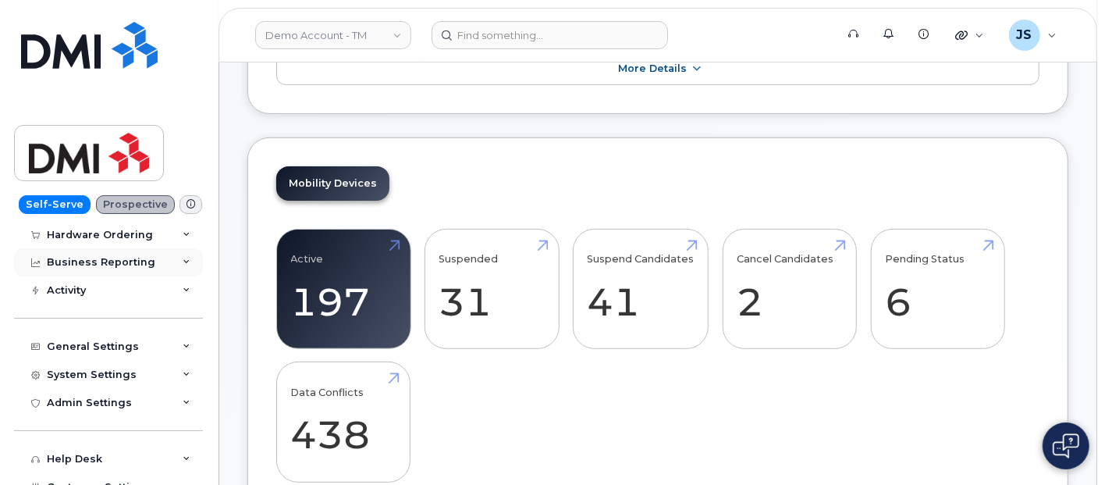
click at [123, 261] on div "Business Reporting" at bounding box center [101, 262] width 108 height 12
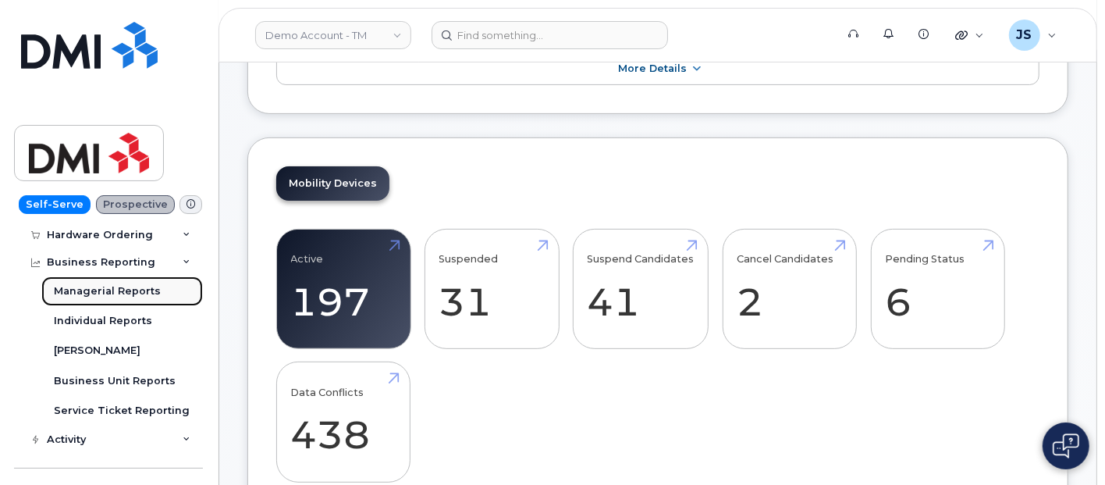
click at [119, 287] on div "Managerial Reports" at bounding box center [107, 291] width 107 height 14
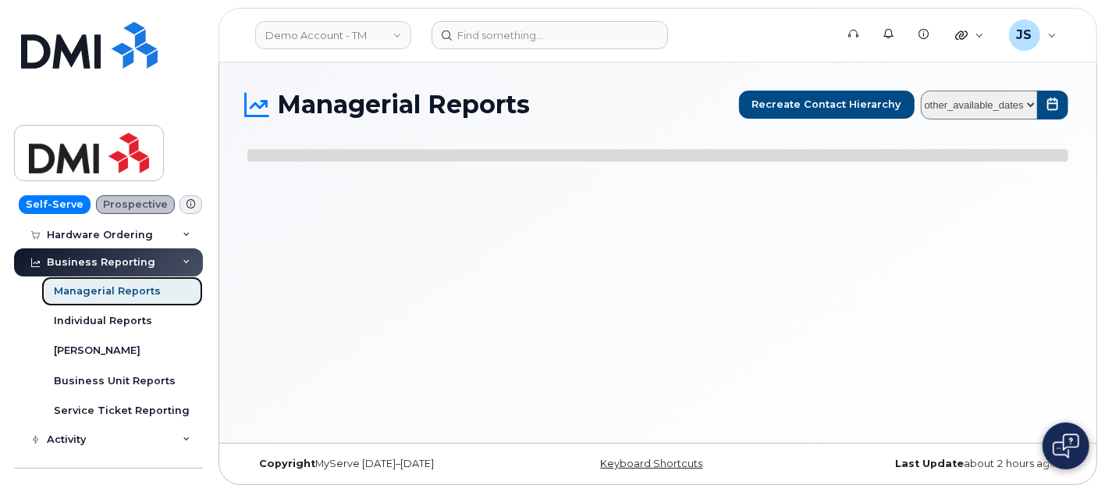
select select
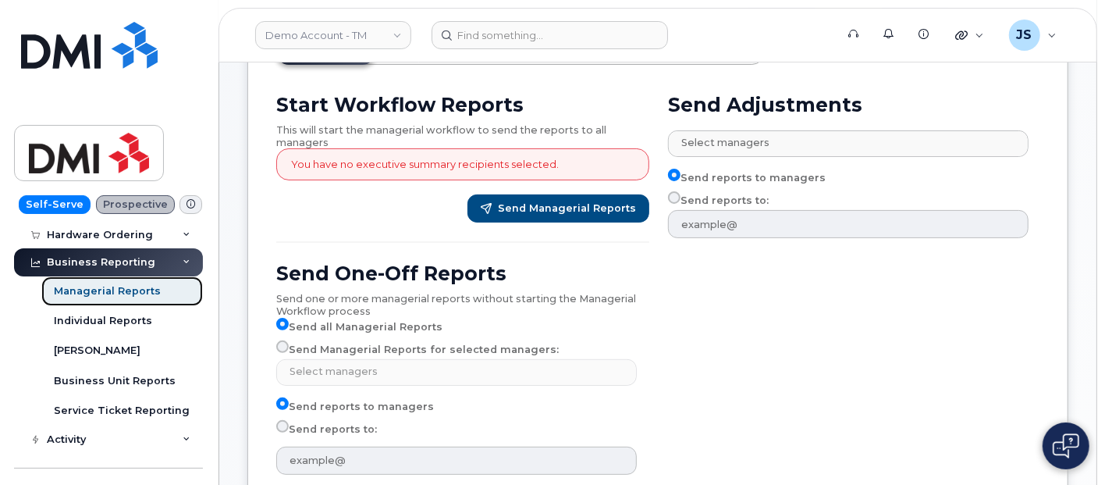
scroll to position [173, 0]
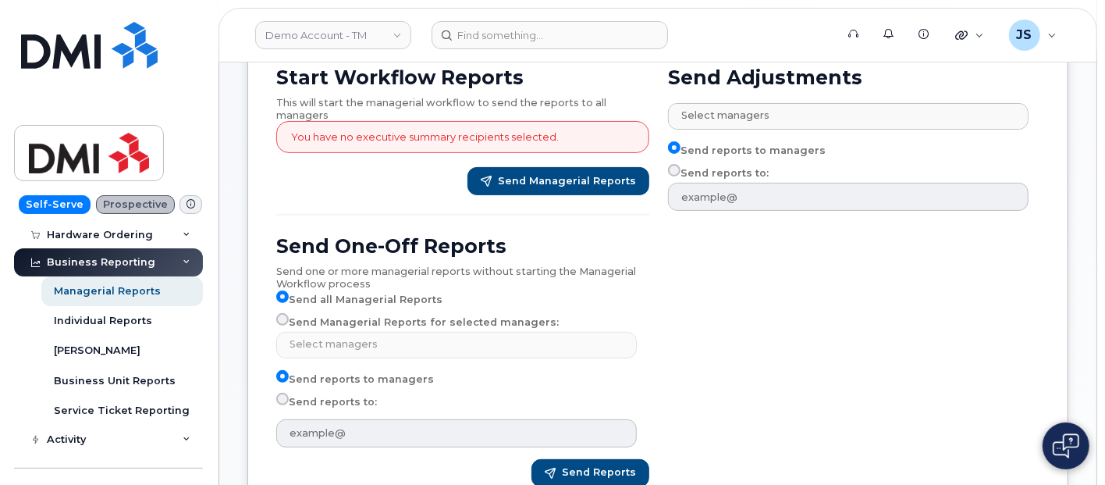
click at [354, 318] on label "Send Managerial Reports for selected managers:" at bounding box center [417, 322] width 282 height 19
click at [289, 318] on input "Send Managerial Reports for selected managers:" at bounding box center [282, 319] width 12 height 12
radio input "true"
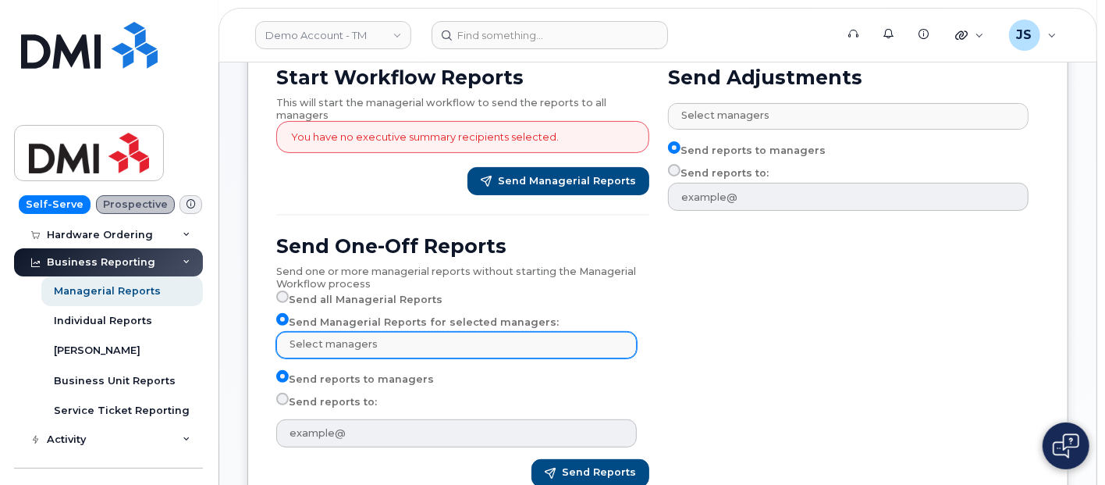
click at [362, 332] on li "Select managers" at bounding box center [459, 343] width 346 height 23
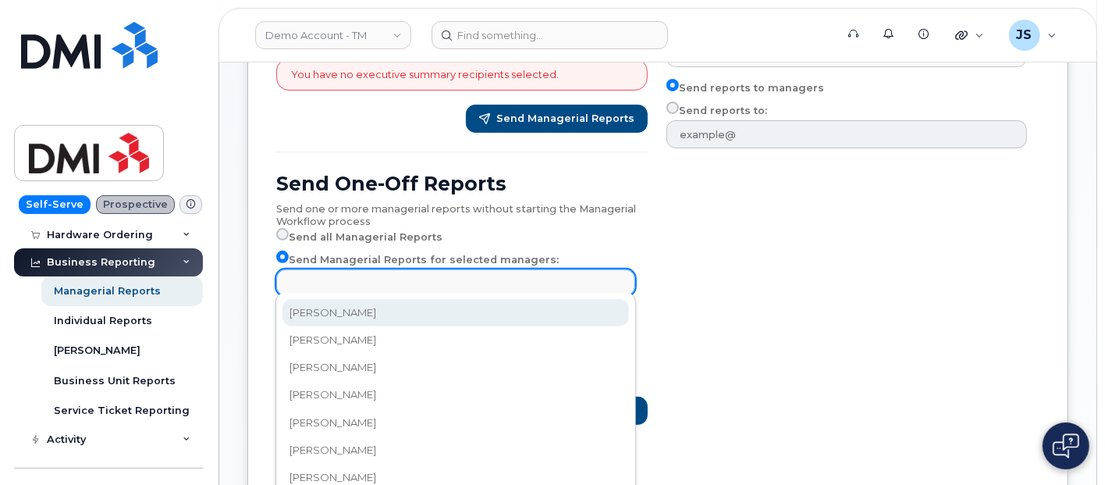
scroll to position [260, 0]
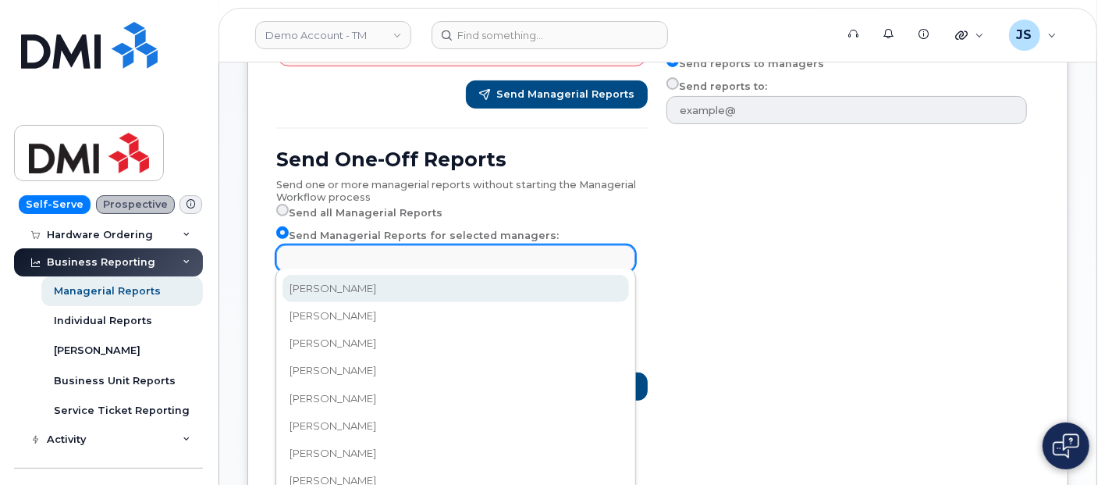
select select "1302b895-dce6-4b78-9f43-7f42d2bcf667"
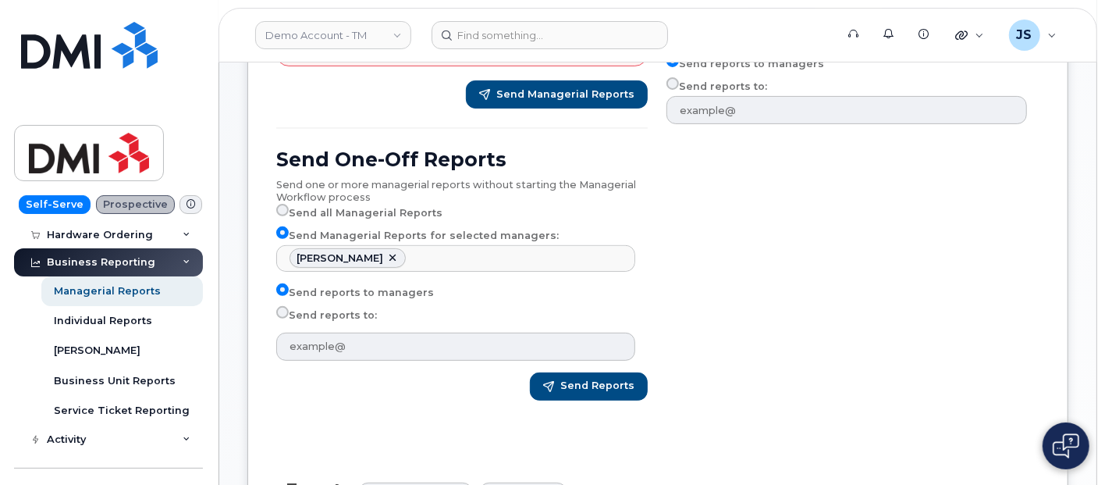
click at [343, 312] on label "Send reports to:" at bounding box center [326, 315] width 101 height 19
click at [289, 312] on input "Send reports to:" at bounding box center [282, 312] width 12 height 12
radio input "true"
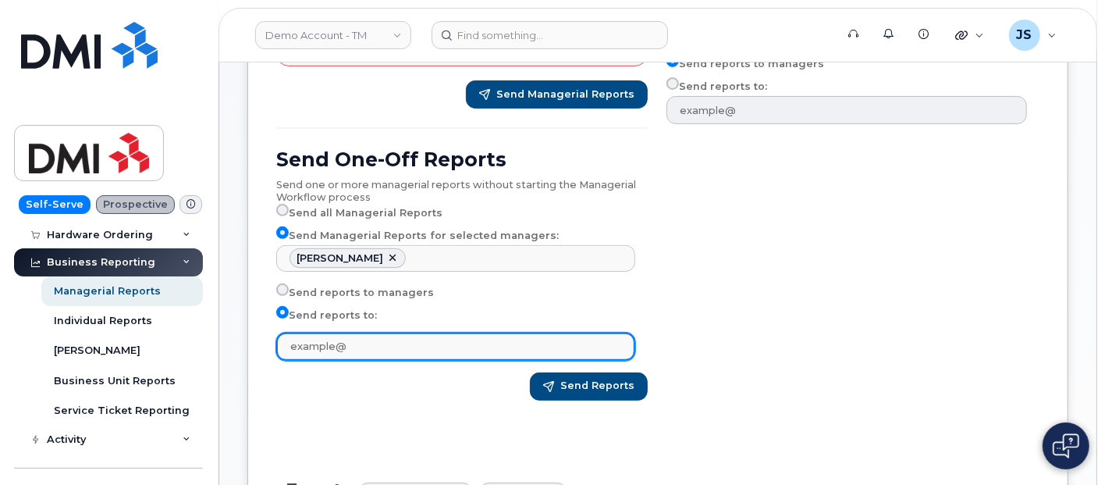
click at [353, 336] on input "text" at bounding box center [455, 346] width 359 height 28
type input "jstoffey@dminc.com"
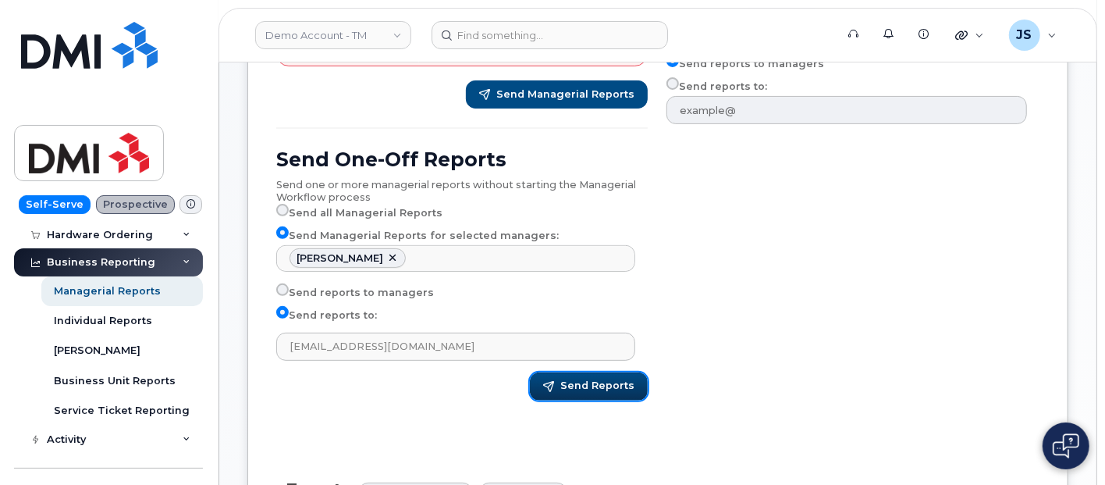
click at [554, 389] on span "button" at bounding box center [548, 386] width 11 height 11
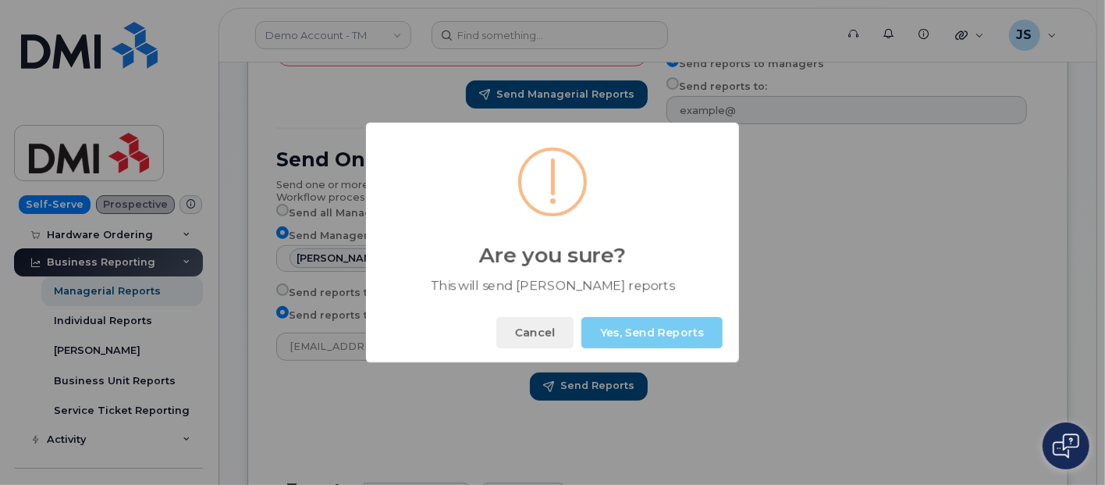
click at [631, 336] on button "Yes, Send Reports" at bounding box center [651, 332] width 141 height 31
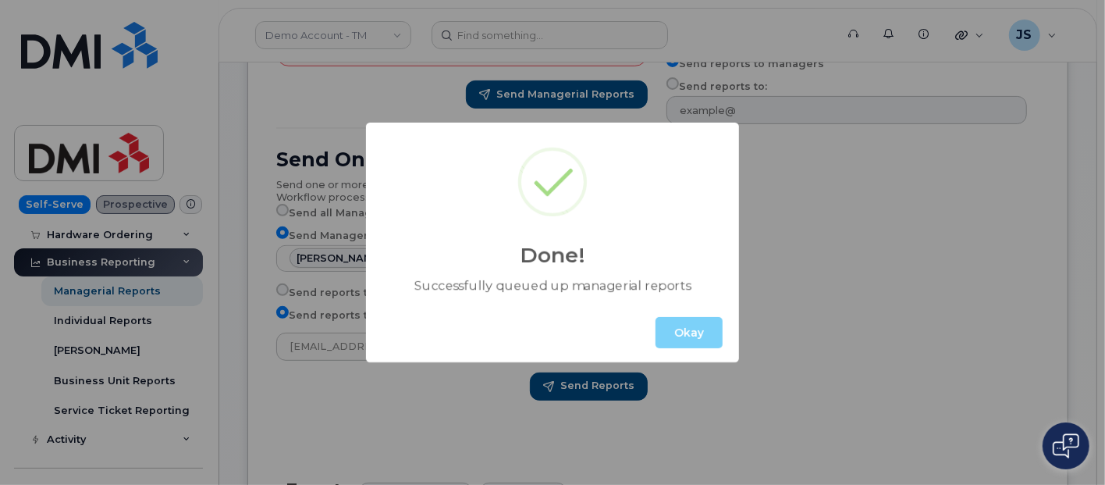
scroll to position [433, 0]
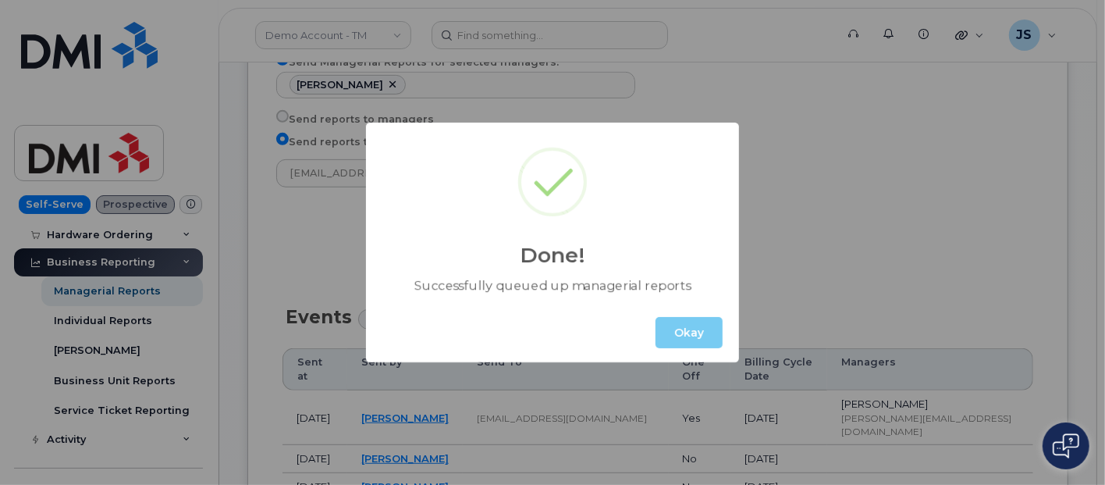
click at [677, 341] on button "Okay" at bounding box center [688, 332] width 67 height 31
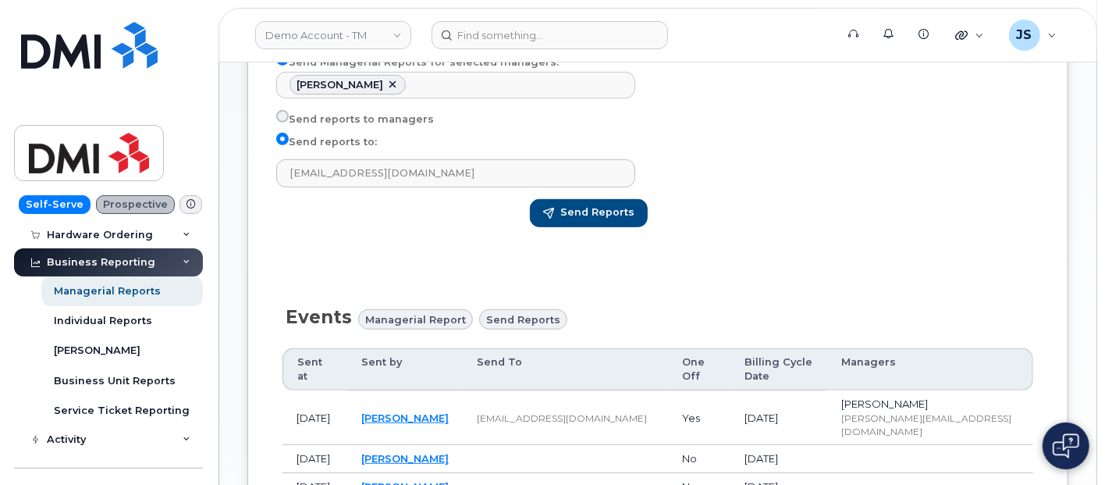
scroll to position [520, 0]
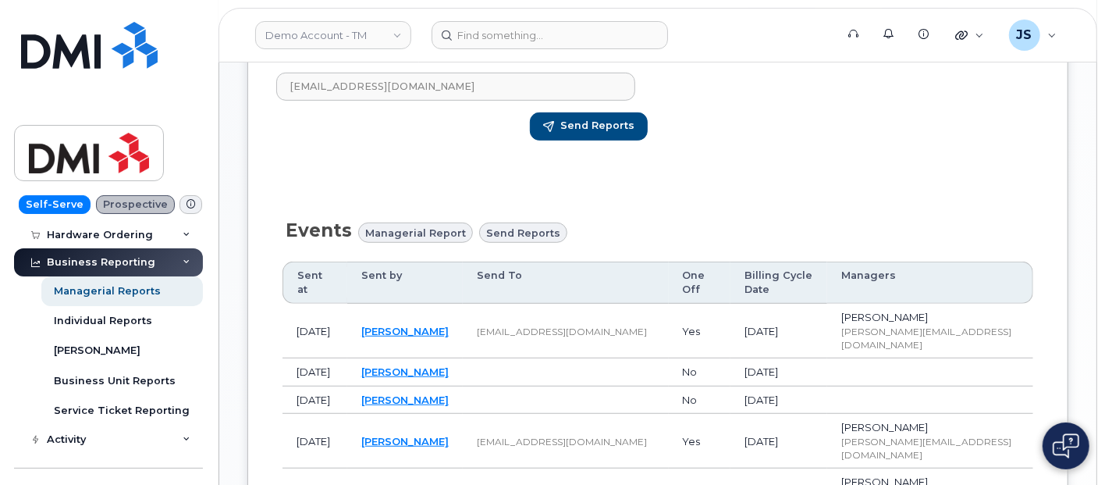
click at [99, 267] on div "Business Reporting" at bounding box center [101, 262] width 108 height 12
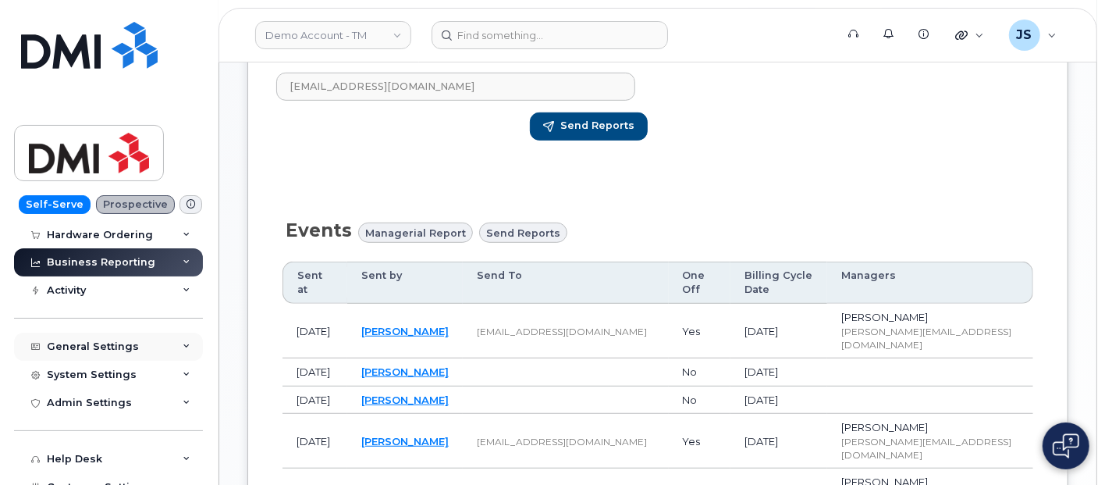
click at [123, 339] on div "General Settings" at bounding box center [108, 346] width 189 height 28
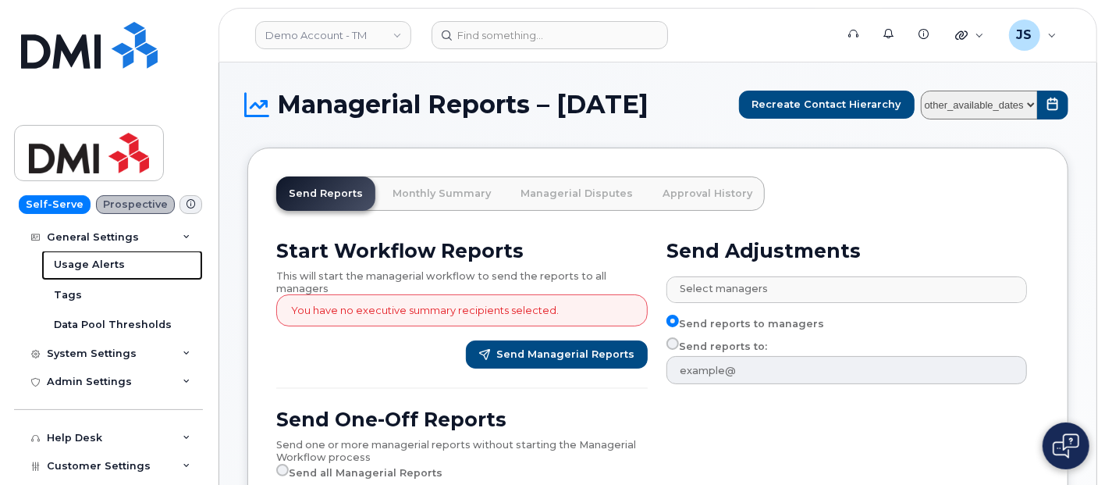
scroll to position [0, 0]
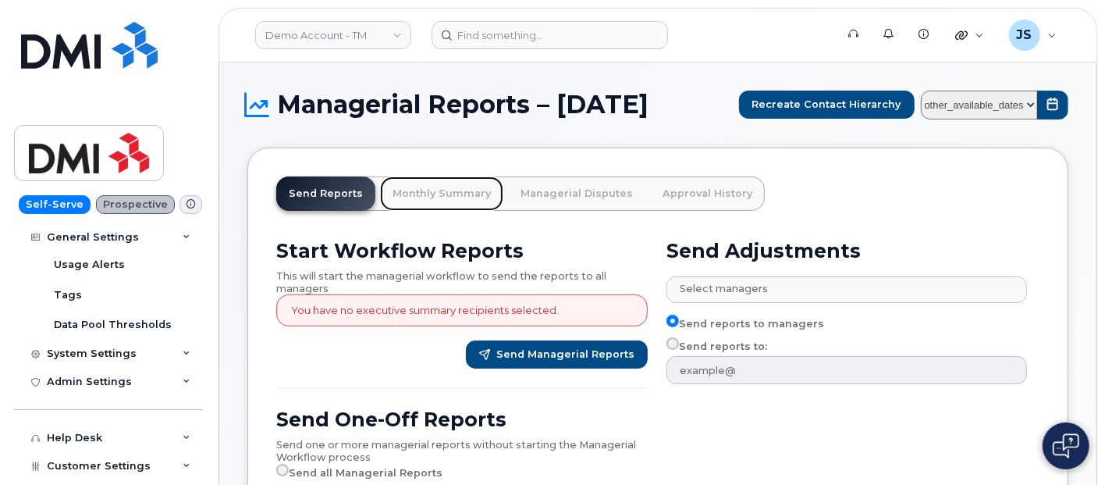
click at [410, 200] on link "Monthly Summary" at bounding box center [441, 193] width 123 height 34
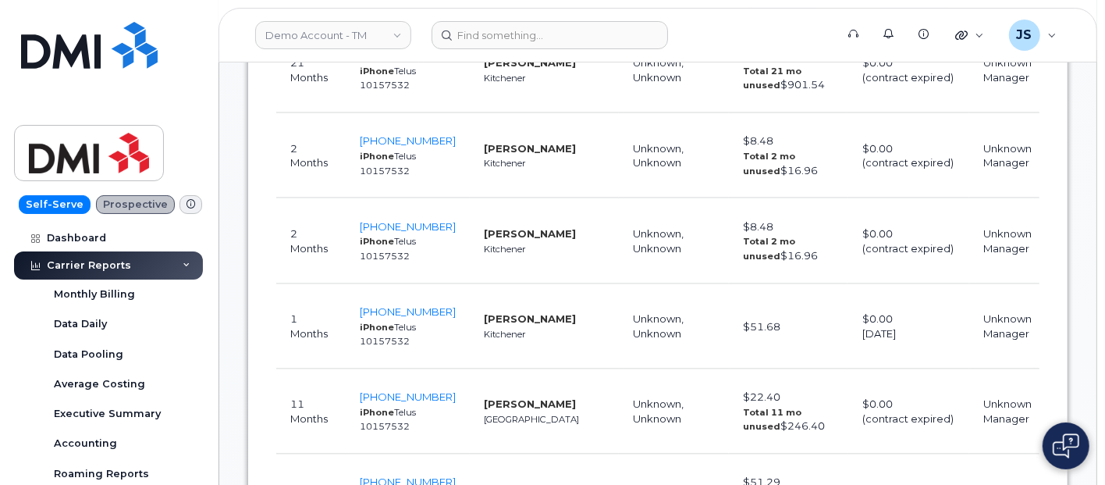
scroll to position [867, 0]
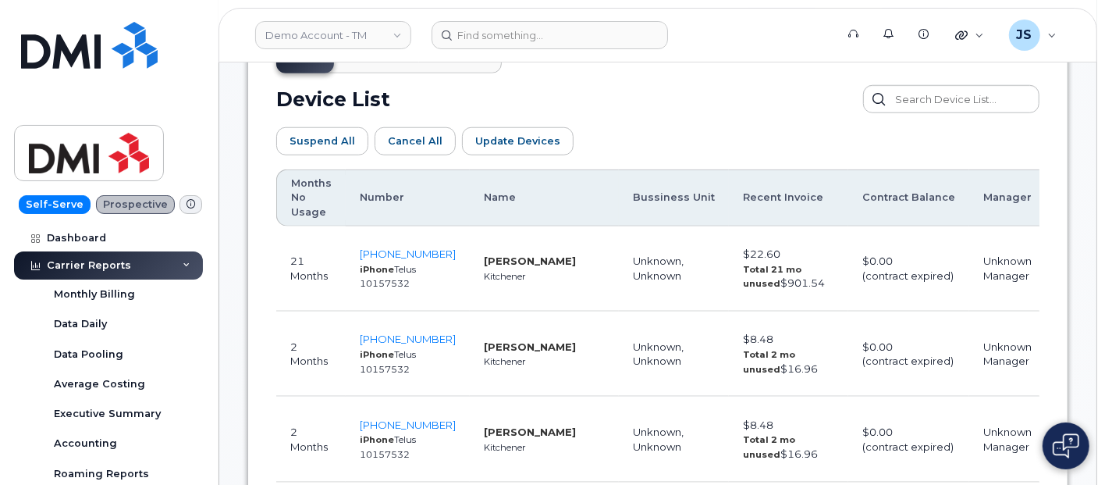
click at [308, 187] on th "Months No Usage" at bounding box center [310, 197] width 69 height 57
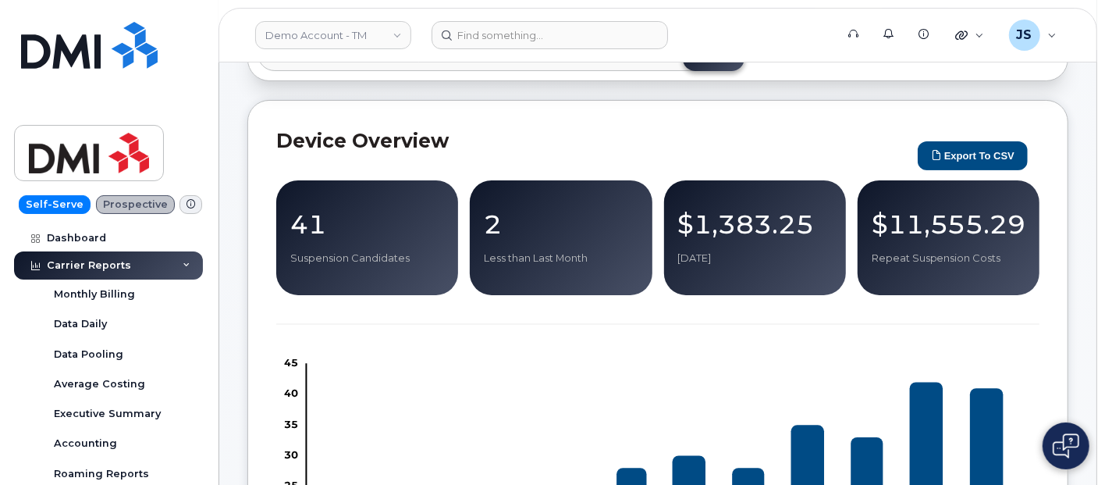
scroll to position [55, 0]
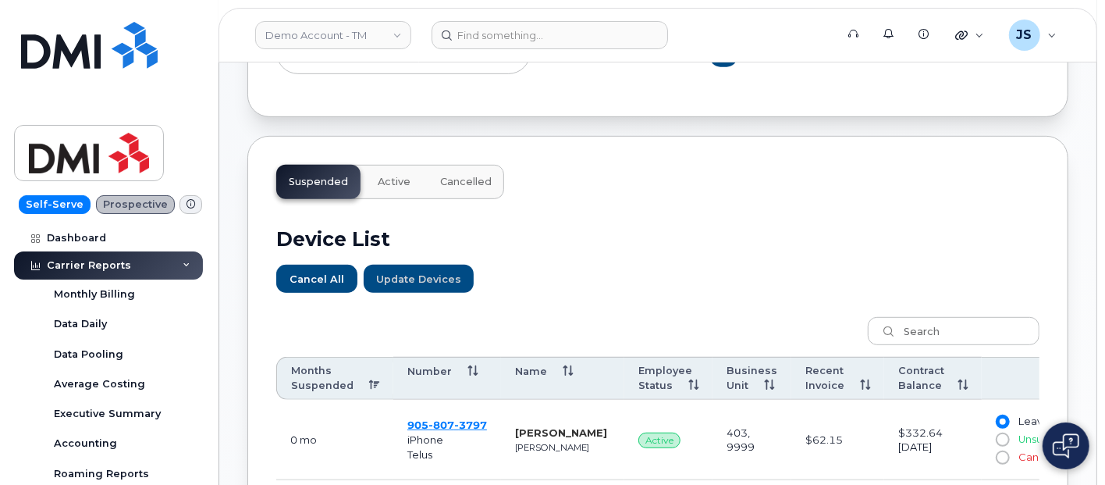
scroll to position [560, 0]
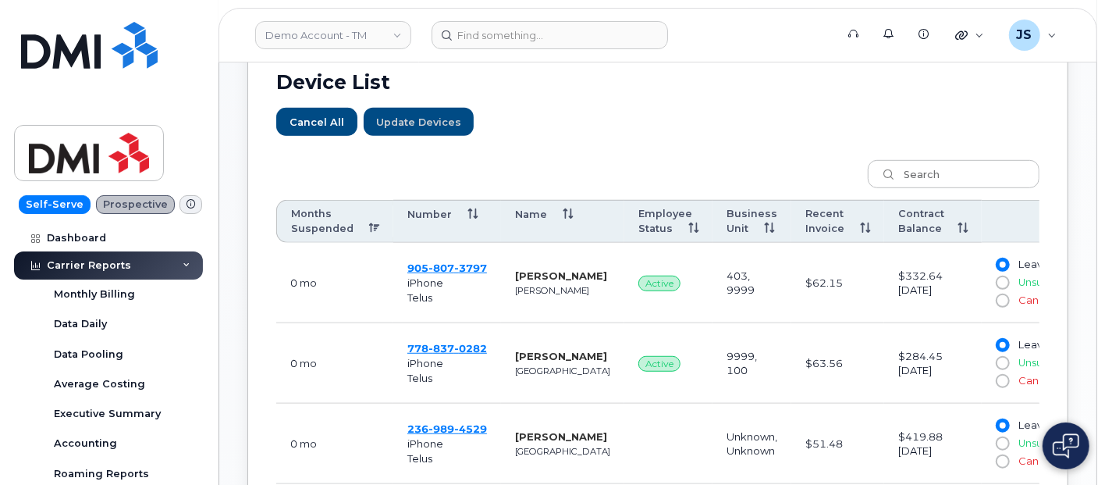
click at [341, 210] on th "Months Suspended" at bounding box center [334, 222] width 117 height 44
click at [347, 213] on th "Months Suspended" at bounding box center [334, 222] width 117 height 44
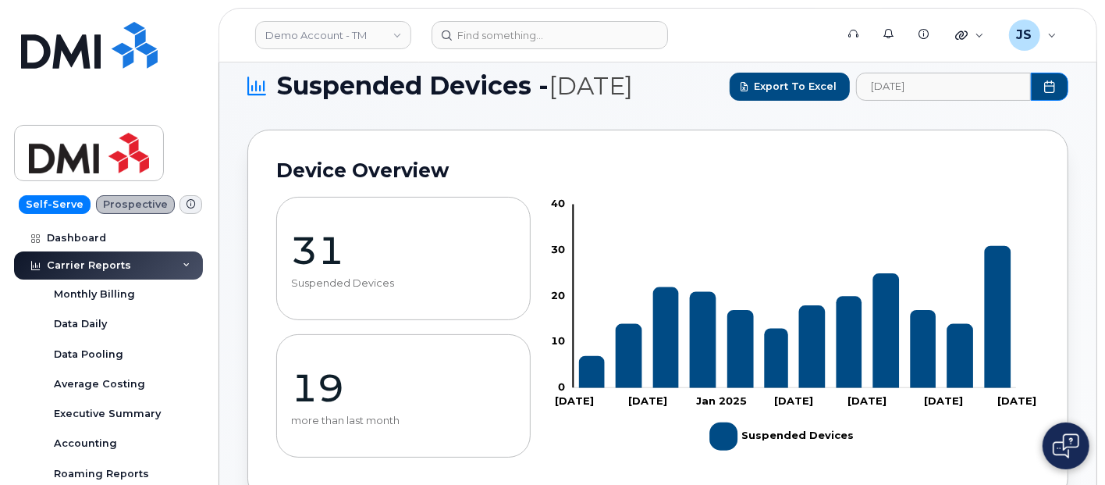
scroll to position [0, 0]
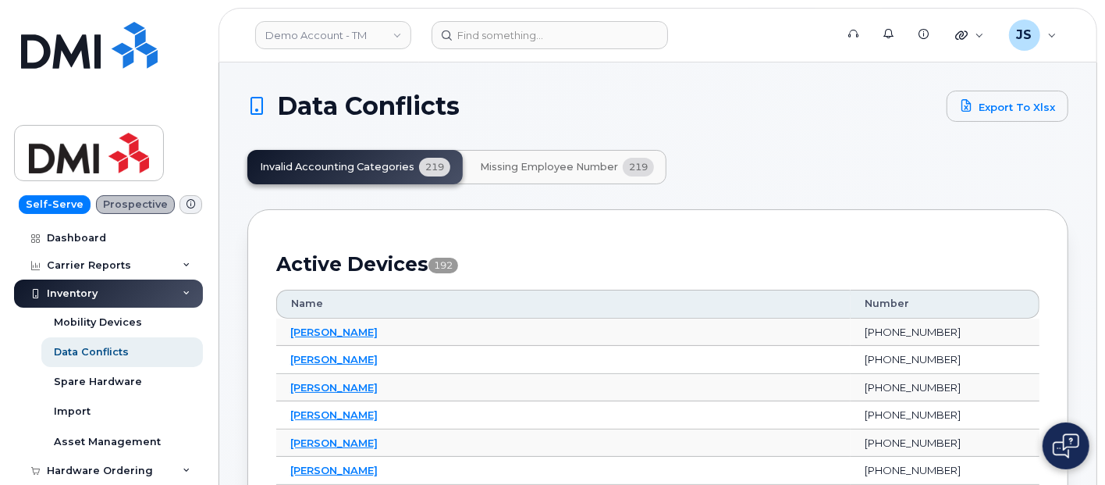
click at [515, 168] on span "Missing Employee Number" at bounding box center [549, 167] width 138 height 12
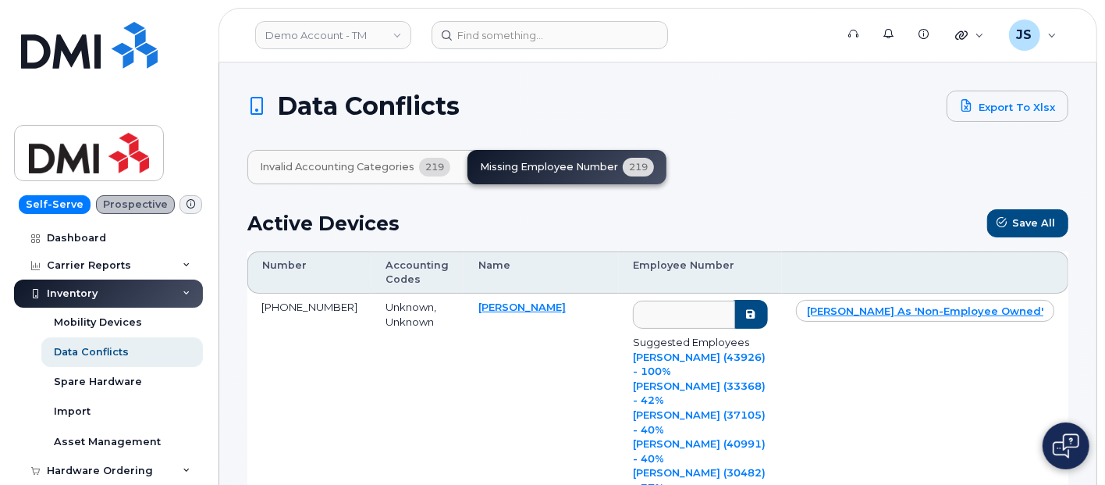
click at [380, 165] on span "Invalid Accounting Categories" at bounding box center [337, 167] width 155 height 12
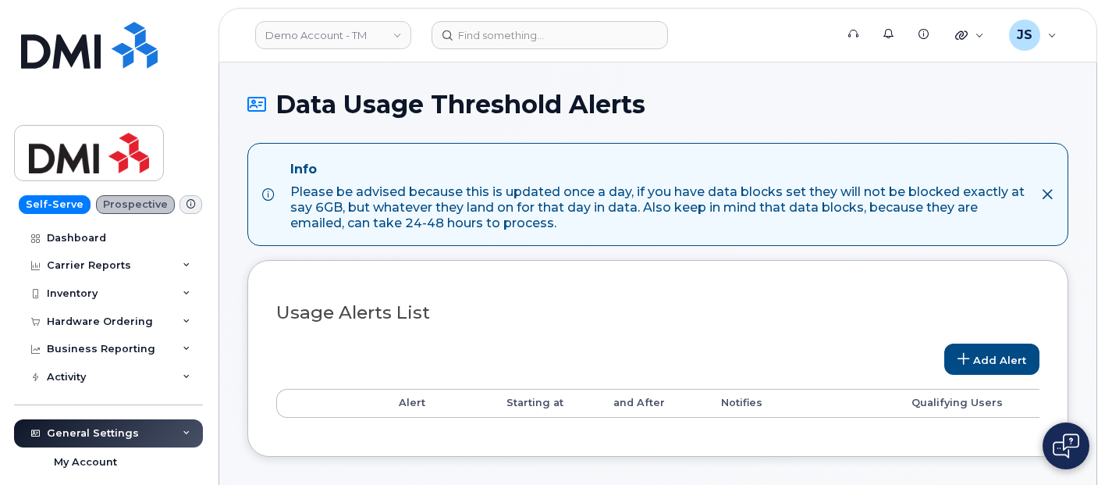
select select
click at [1000, 350] on link "Add Alert" at bounding box center [991, 358] width 95 height 31
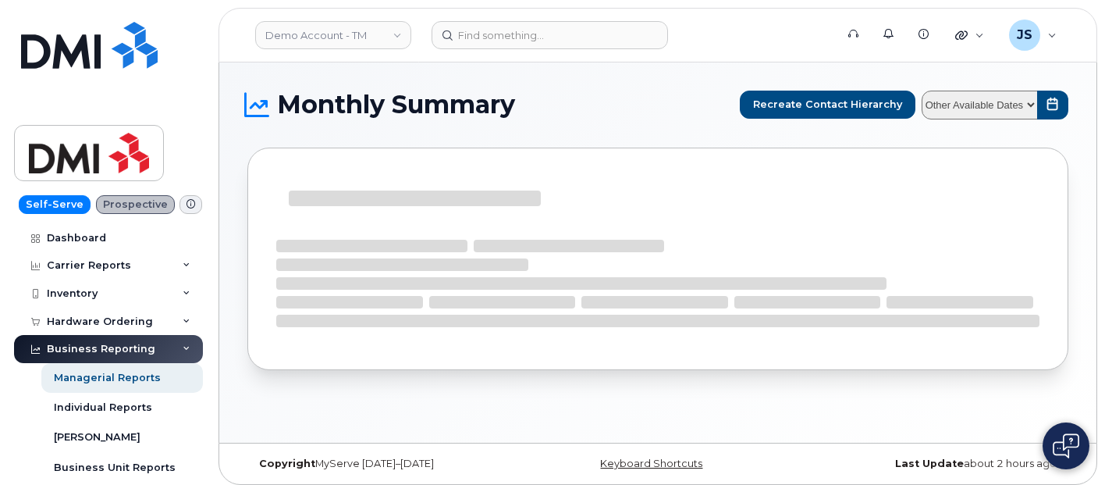
select select
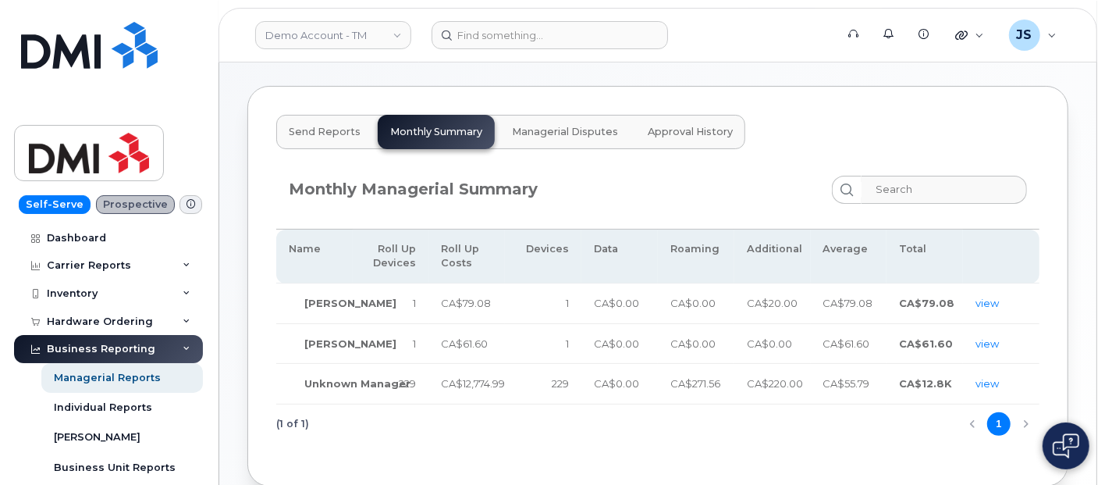
scroll to position [87, 0]
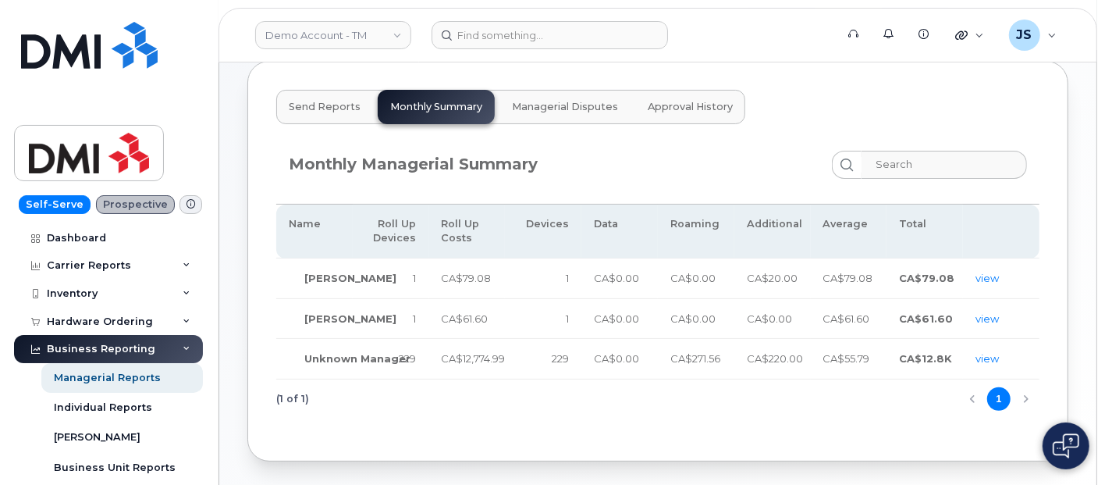
click at [579, 103] on span "Managerial Disputes" at bounding box center [565, 107] width 106 height 12
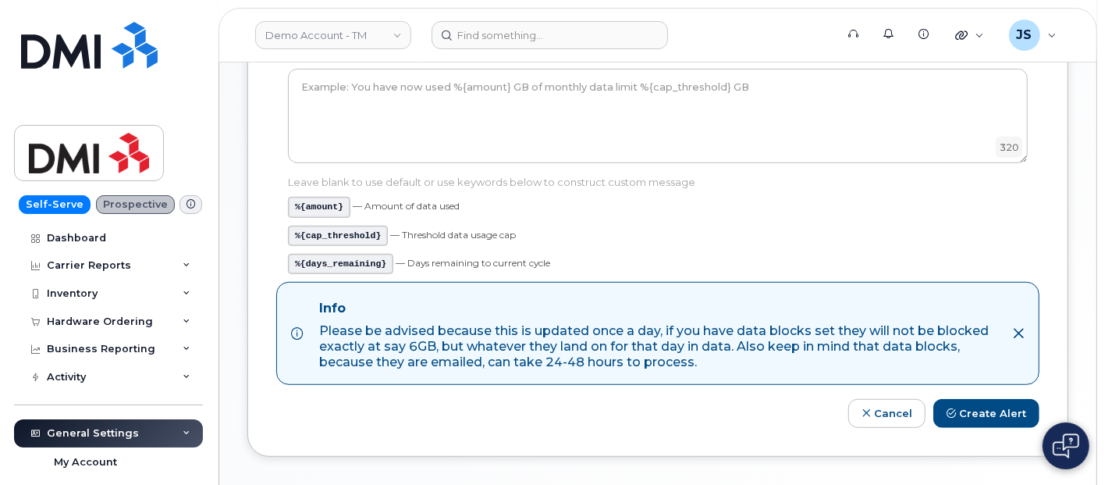
scroll to position [501, 0]
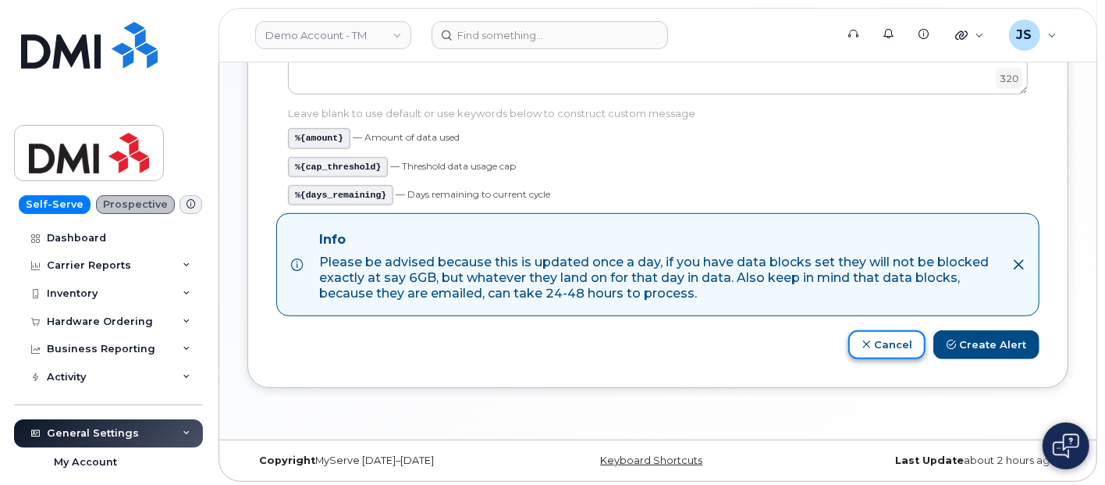
click at [893, 349] on link "Cancel" at bounding box center [886, 344] width 77 height 29
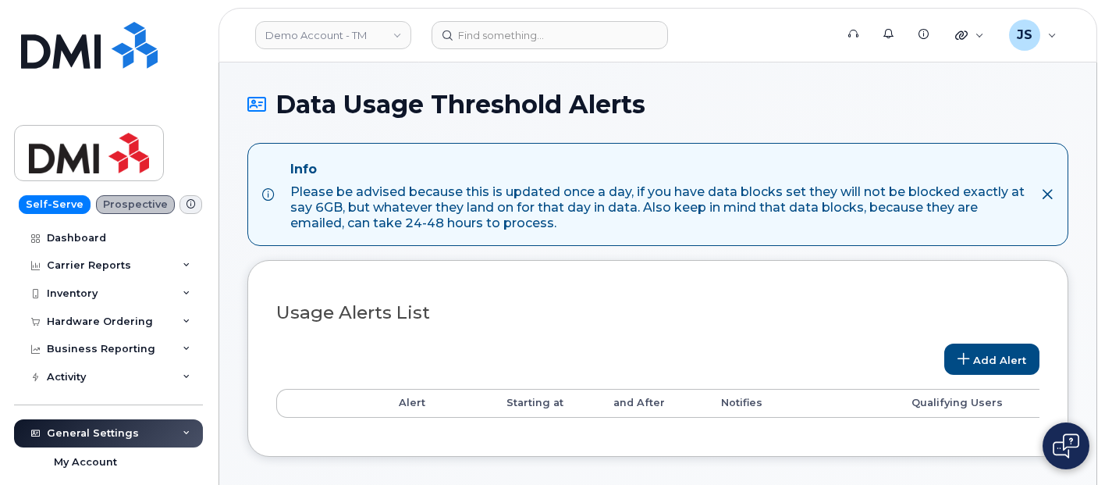
select select
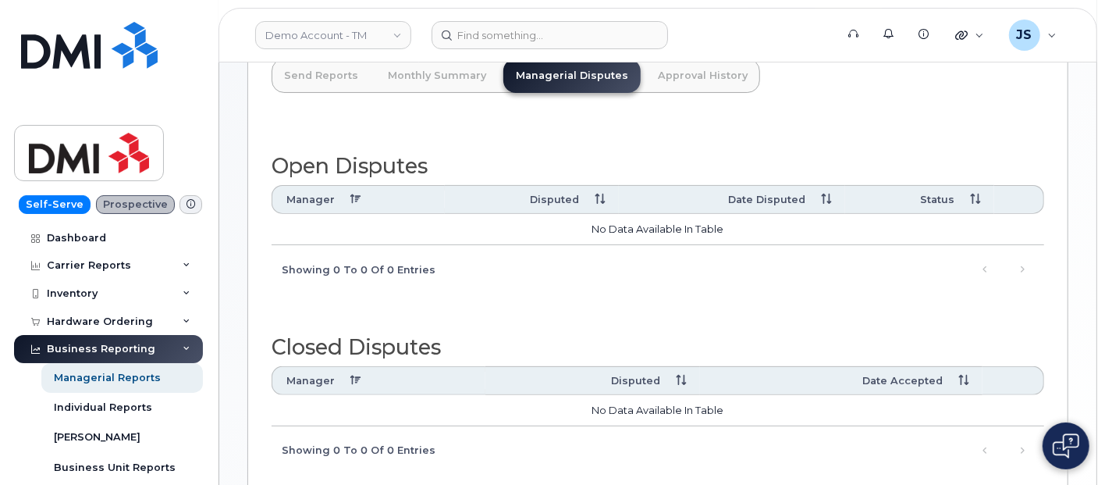
scroll to position [50, 0]
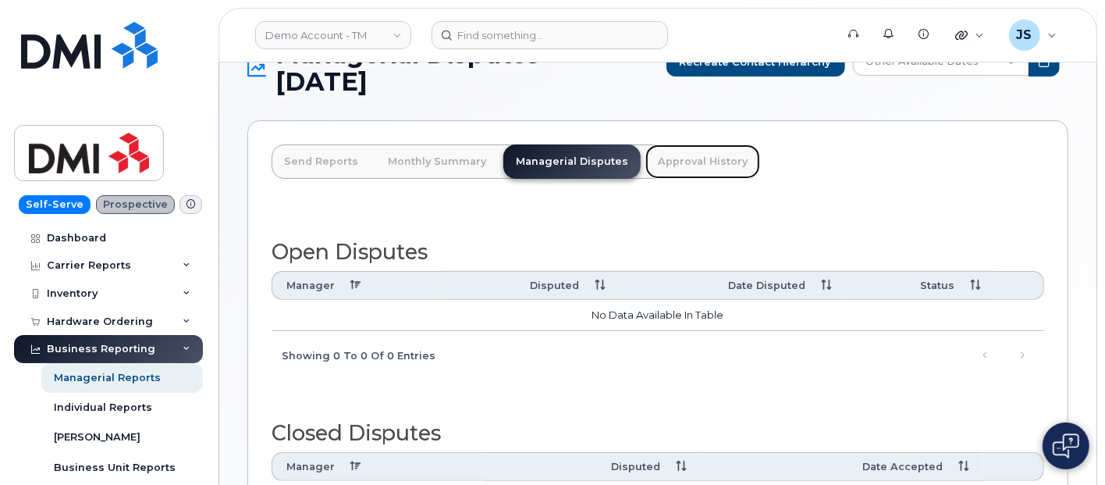
click at [687, 177] on link "Approval History" at bounding box center [702, 161] width 115 height 34
click at [687, 168] on link "Approval History" at bounding box center [702, 161] width 115 height 34
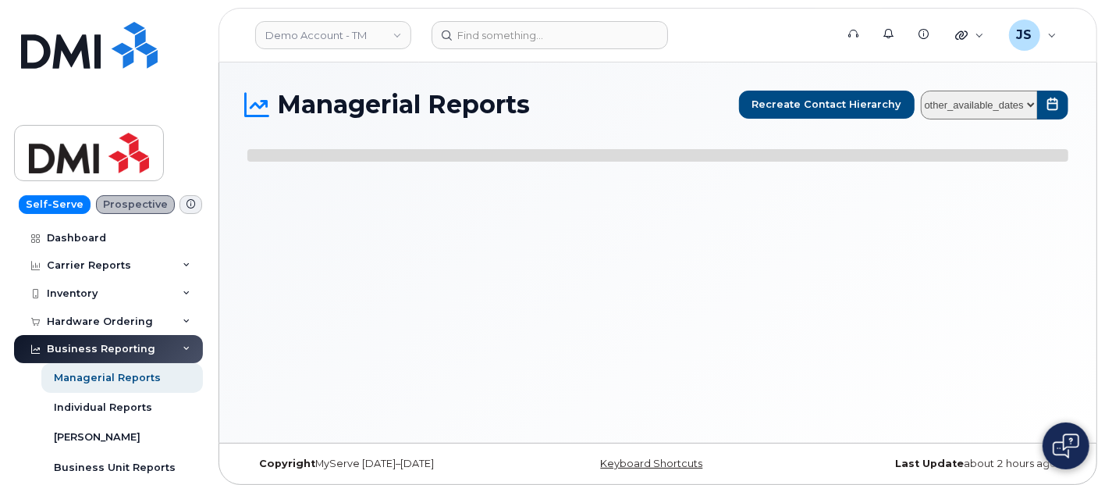
select select
